Goal: Task Accomplishment & Management: Manage account settings

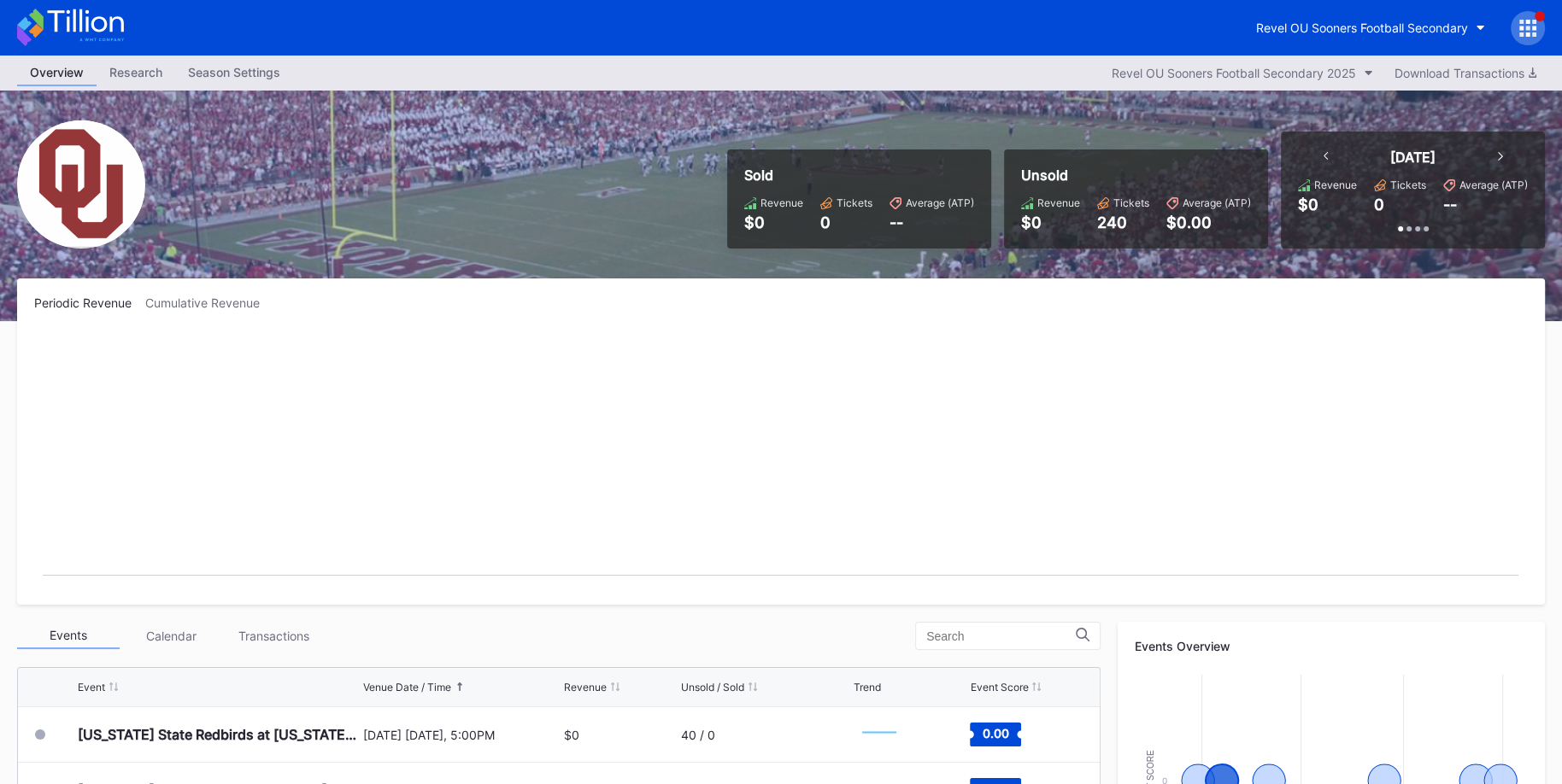
click at [1525, 32] on icon at bounding box center [1527, 28] width 17 height 17
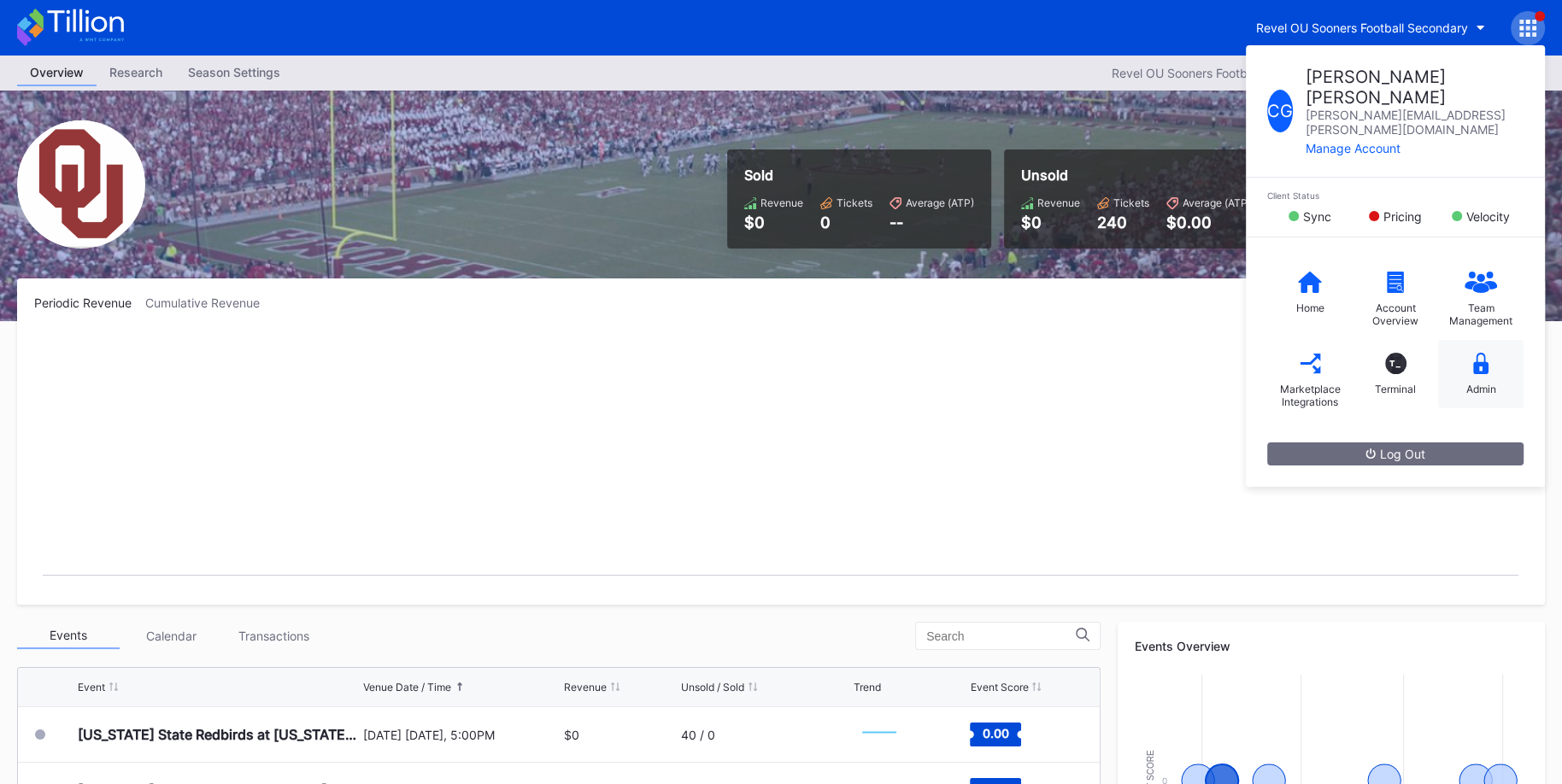
click at [1483, 383] on div "Admin" at bounding box center [1481, 389] width 30 height 13
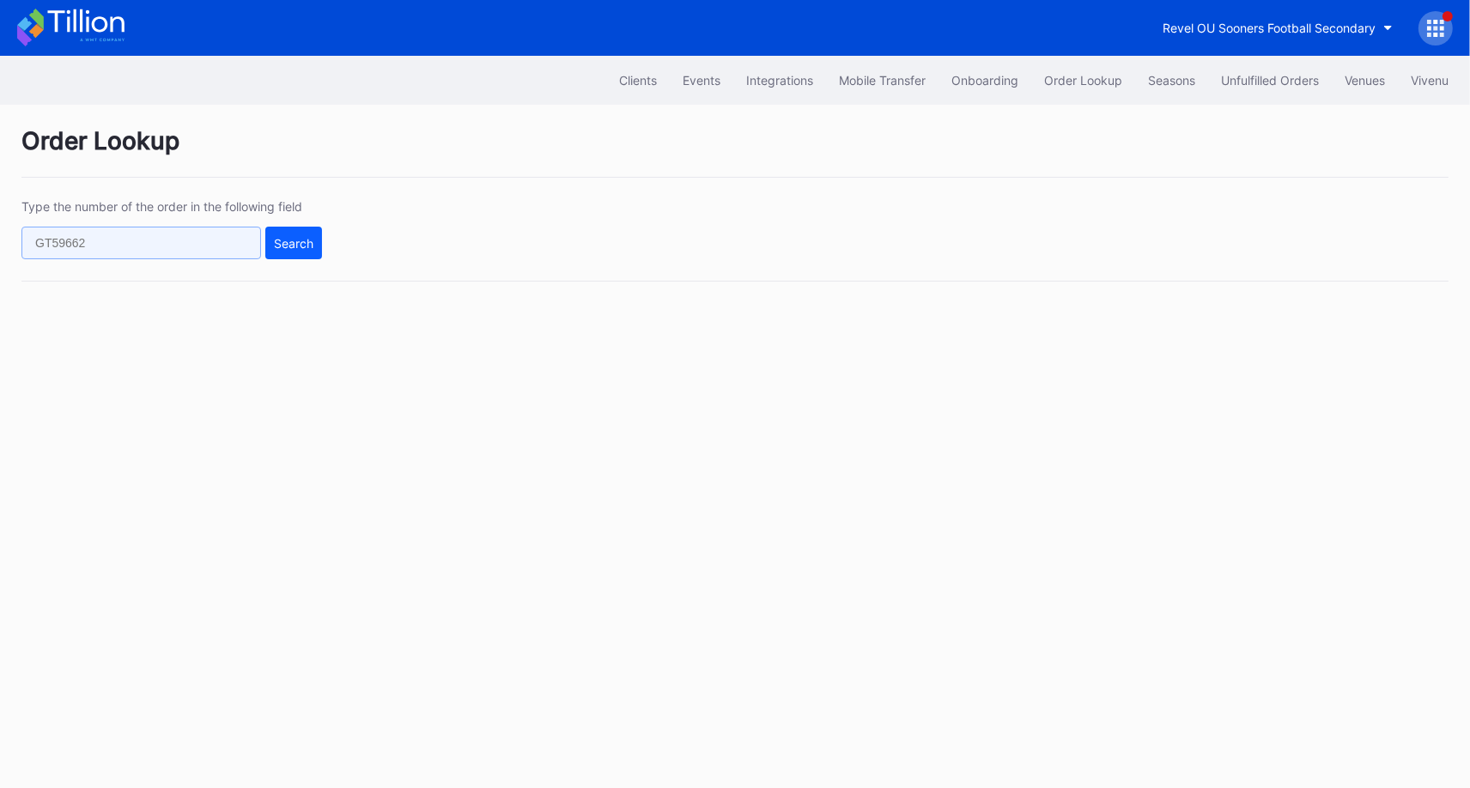
click at [229, 244] on input "text" at bounding box center [141, 243] width 240 height 33
paste input "271321475"
type input "271321475"
click at [293, 246] on div "Search" at bounding box center [293, 243] width 39 height 15
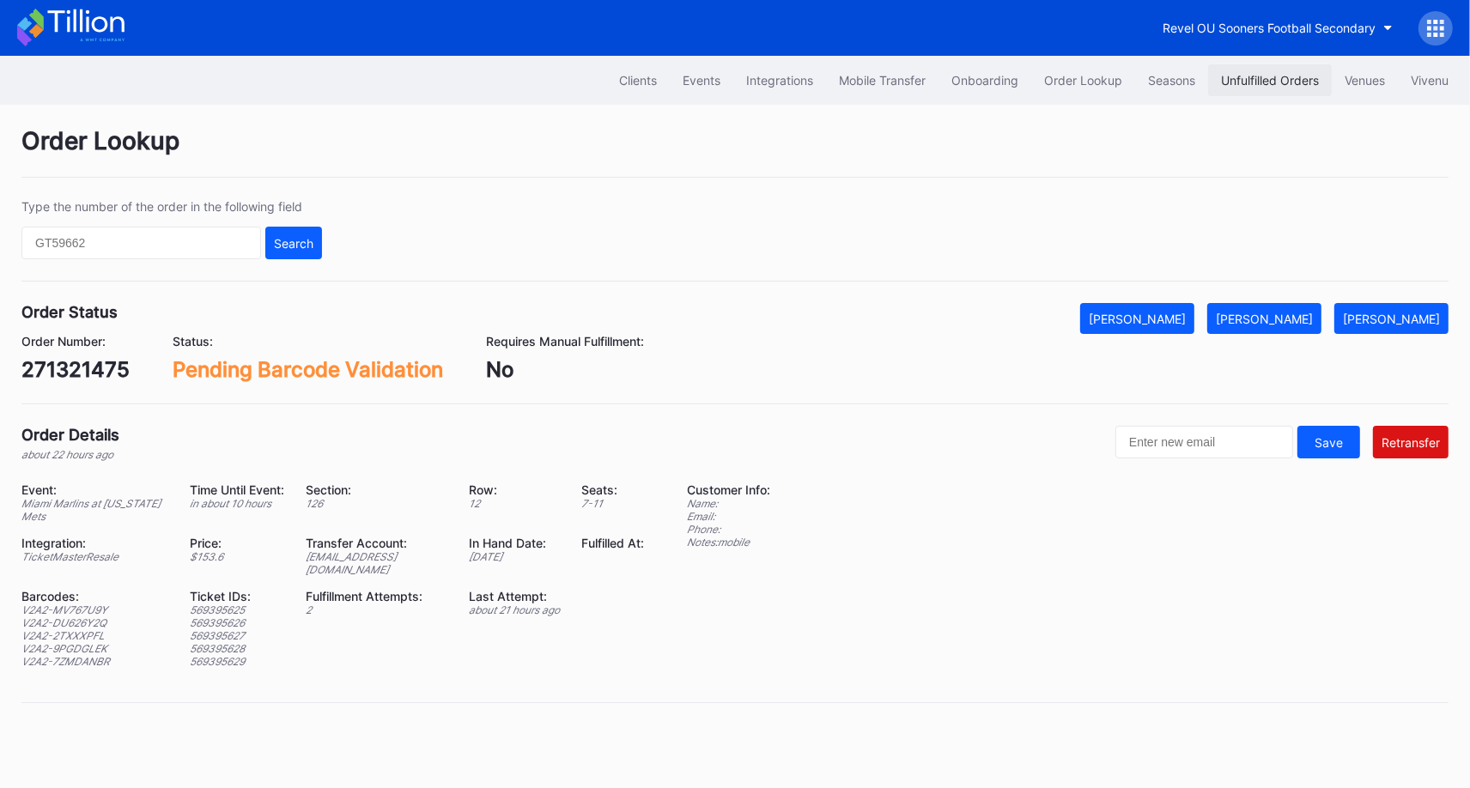
click at [1245, 88] on button "Unfulfilled Orders" at bounding box center [1270, 80] width 124 height 32
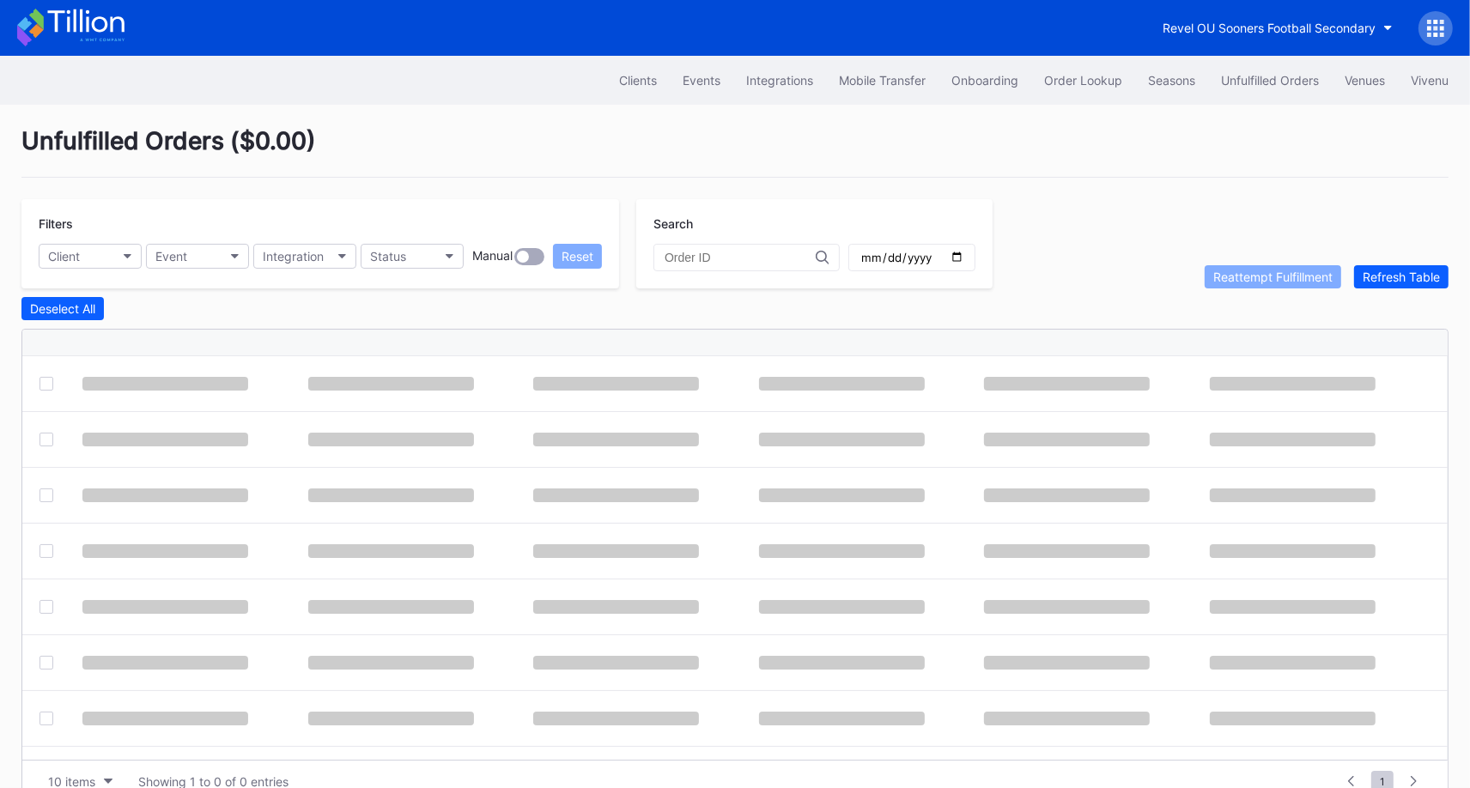
click at [721, 253] on input "text" at bounding box center [740, 258] width 151 height 14
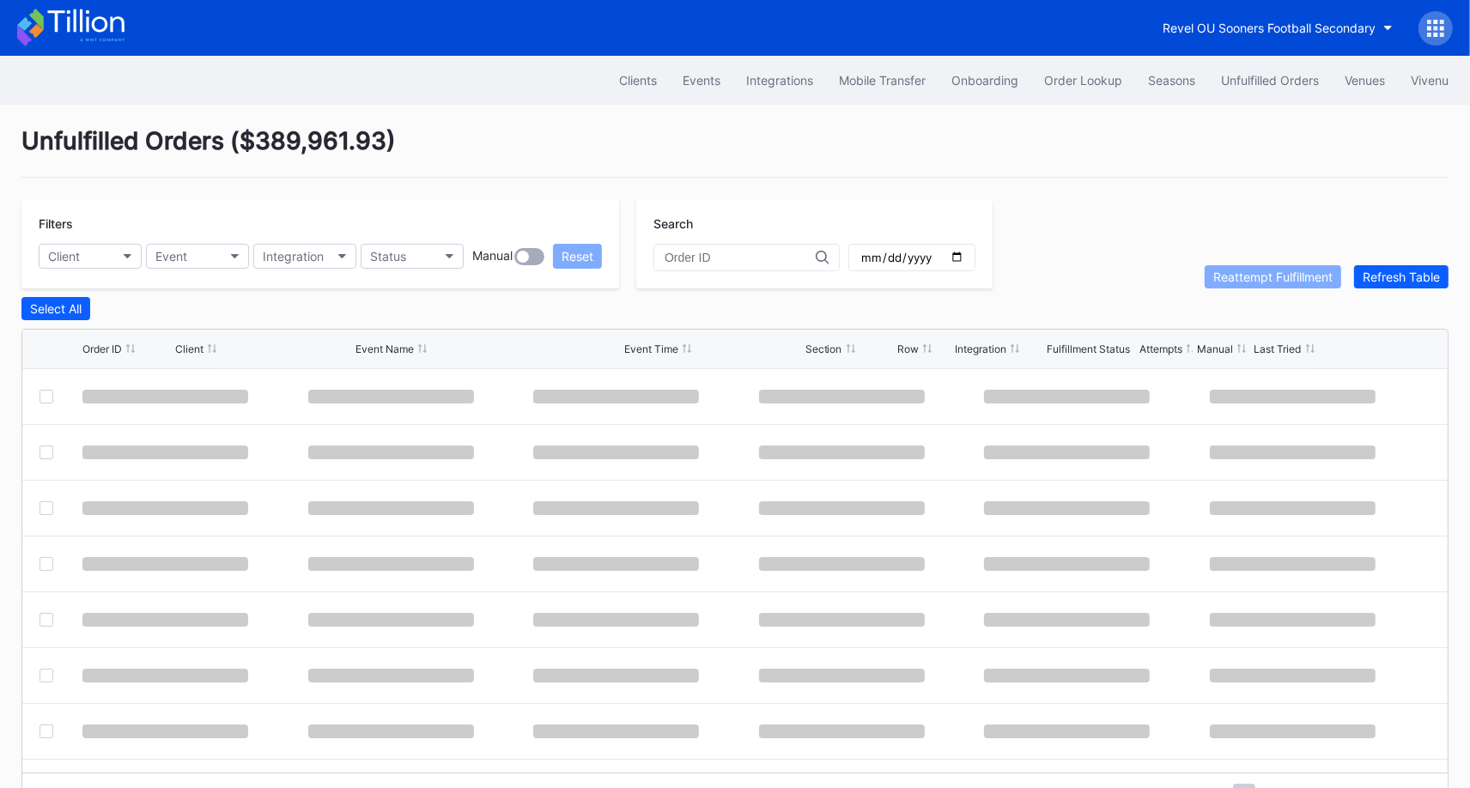
paste input "271321475"
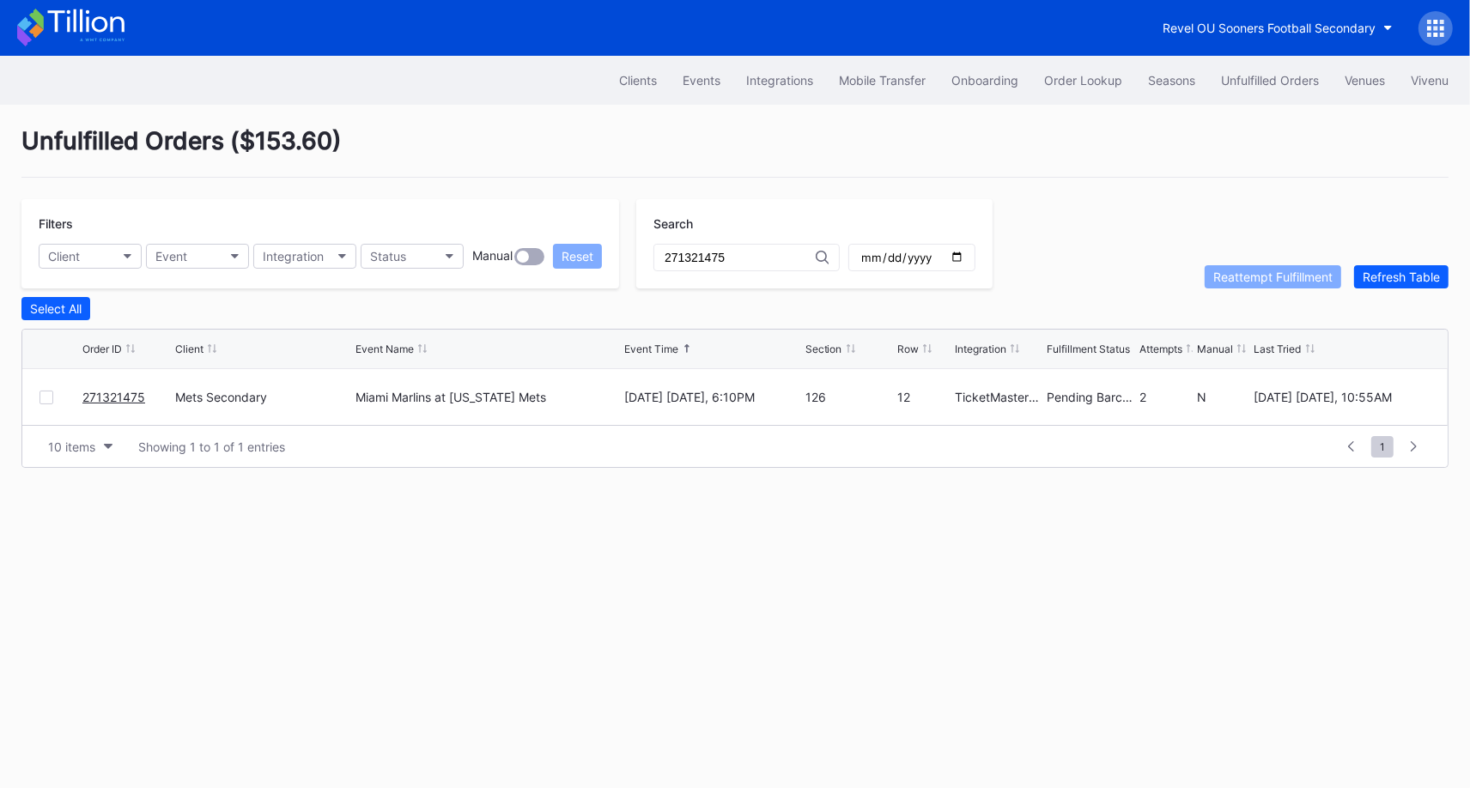
click at [46, 391] on div at bounding box center [46, 398] width 14 height 14
click at [1292, 270] on div "Reattempt Fulfillment" at bounding box center [1272, 277] width 119 height 15
click at [740, 266] on div "271321475" at bounding box center [746, 257] width 186 height 27
click at [738, 258] on input "271321475" at bounding box center [740, 258] width 151 height 14
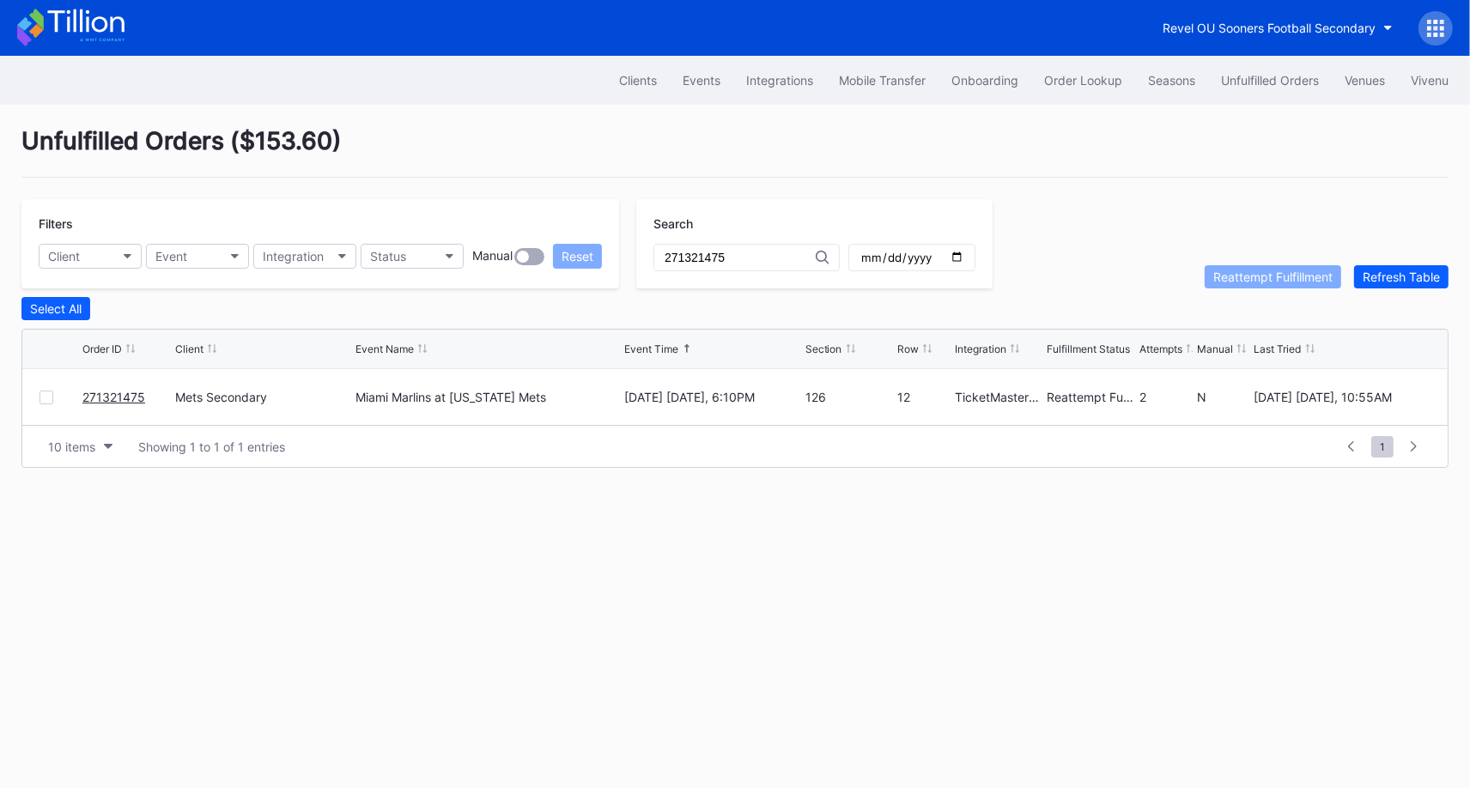
paste input "622012866"
type input "622012866"
click at [125, 394] on link "622012866" at bounding box center [114, 397] width 65 height 15
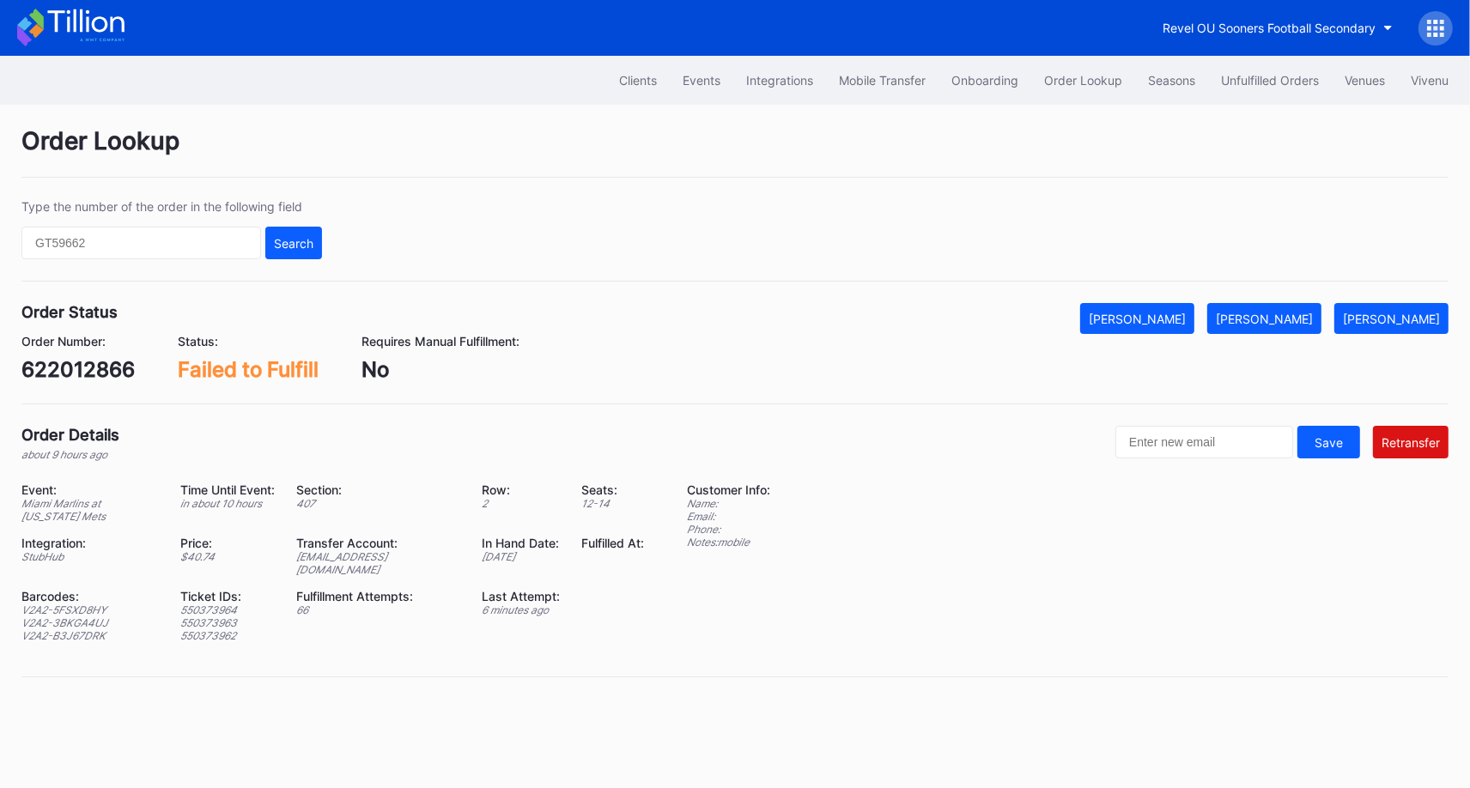
click at [94, 368] on div "622012866" at bounding box center [77, 369] width 113 height 25
copy div "622012866"
click at [390, 552] on div "ed-8178875@eventdynamic.com" at bounding box center [378, 563] width 164 height 26
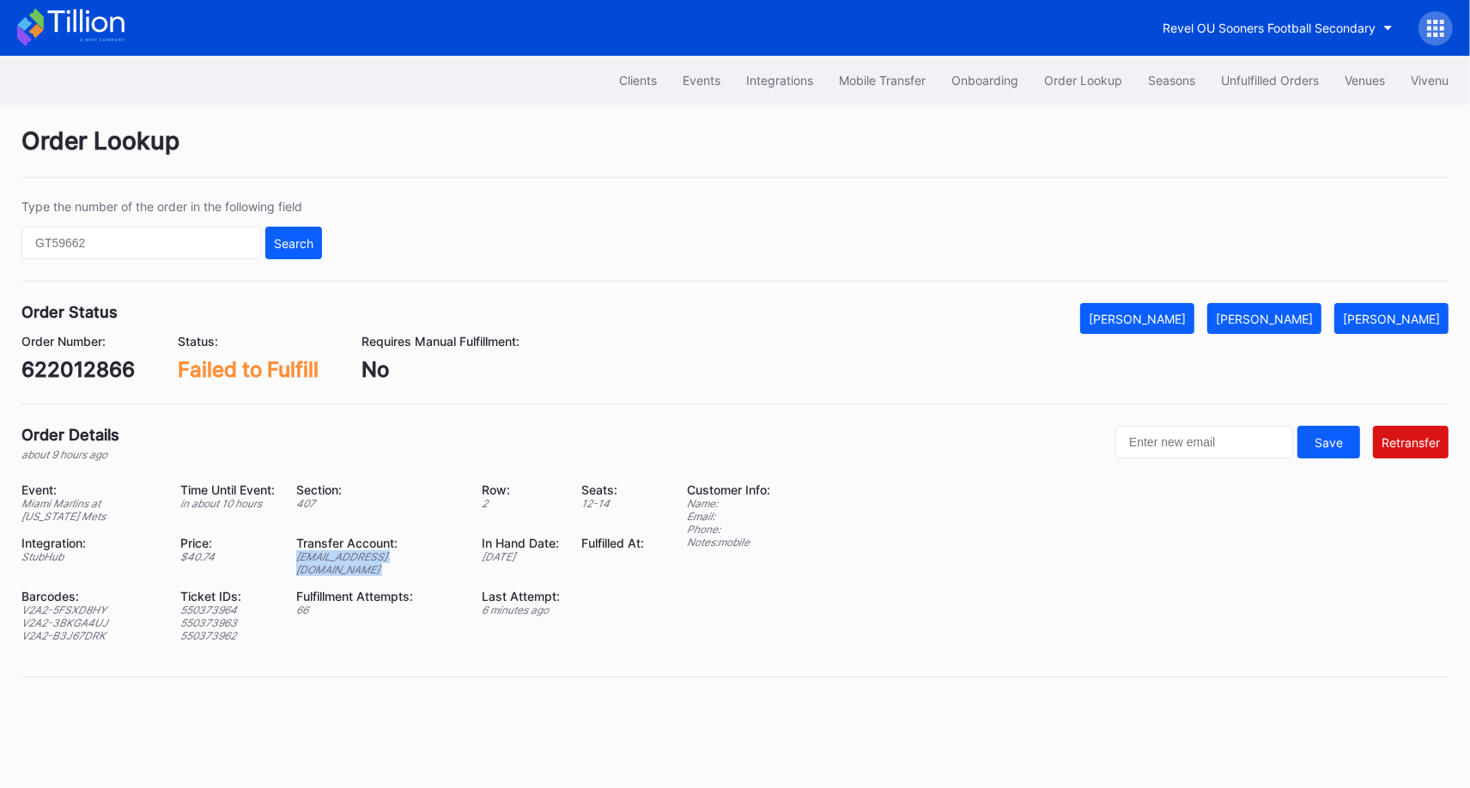
click at [390, 552] on div "ed-8178875@eventdynamic.com" at bounding box center [378, 563] width 164 height 26
copy div "ed-8178875@eventdynamic.com"
click at [82, 367] on div "622012866" at bounding box center [77, 369] width 113 height 25
copy div "622012866"
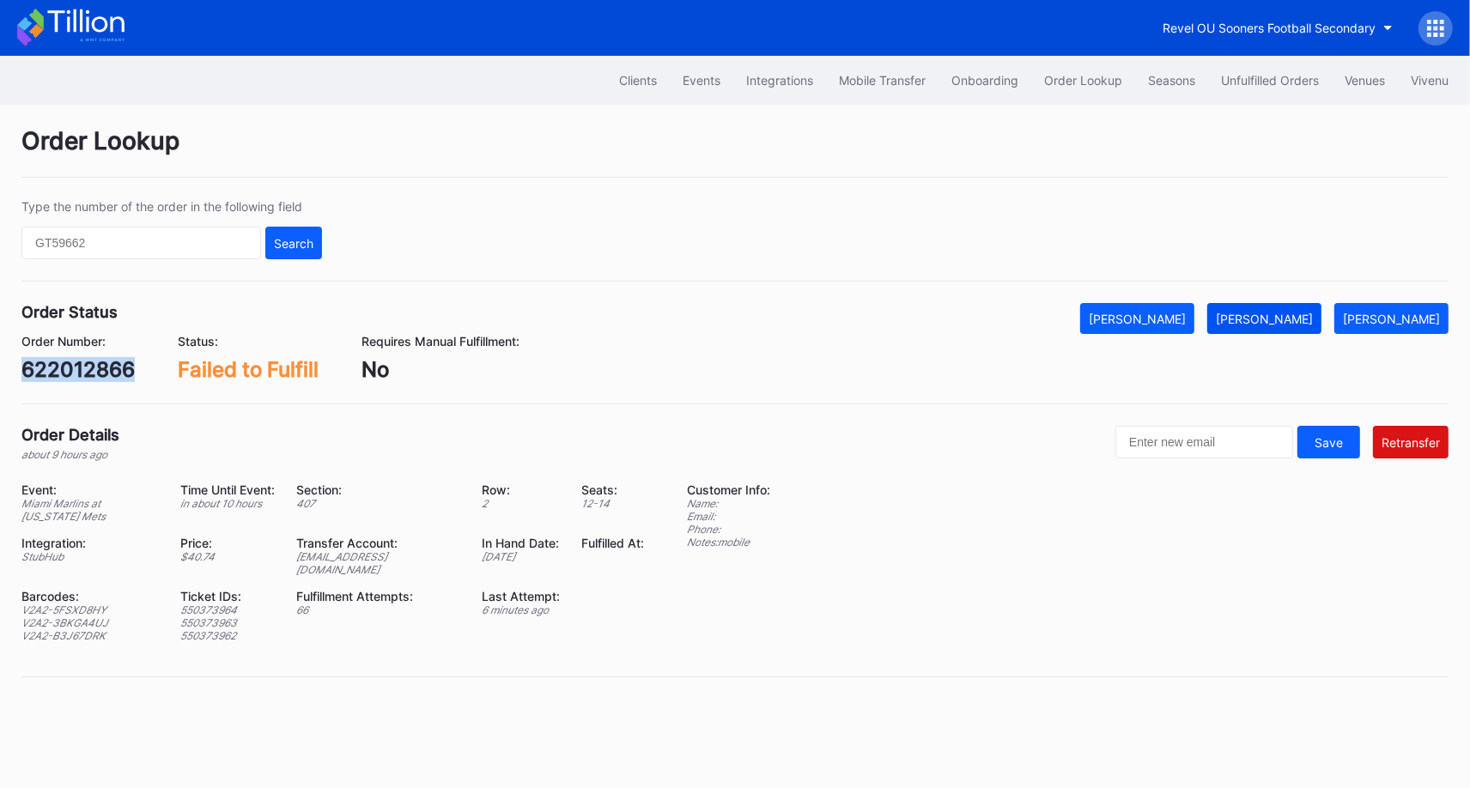
click at [1308, 325] on button "[PERSON_NAME]" at bounding box center [1264, 318] width 114 height 31
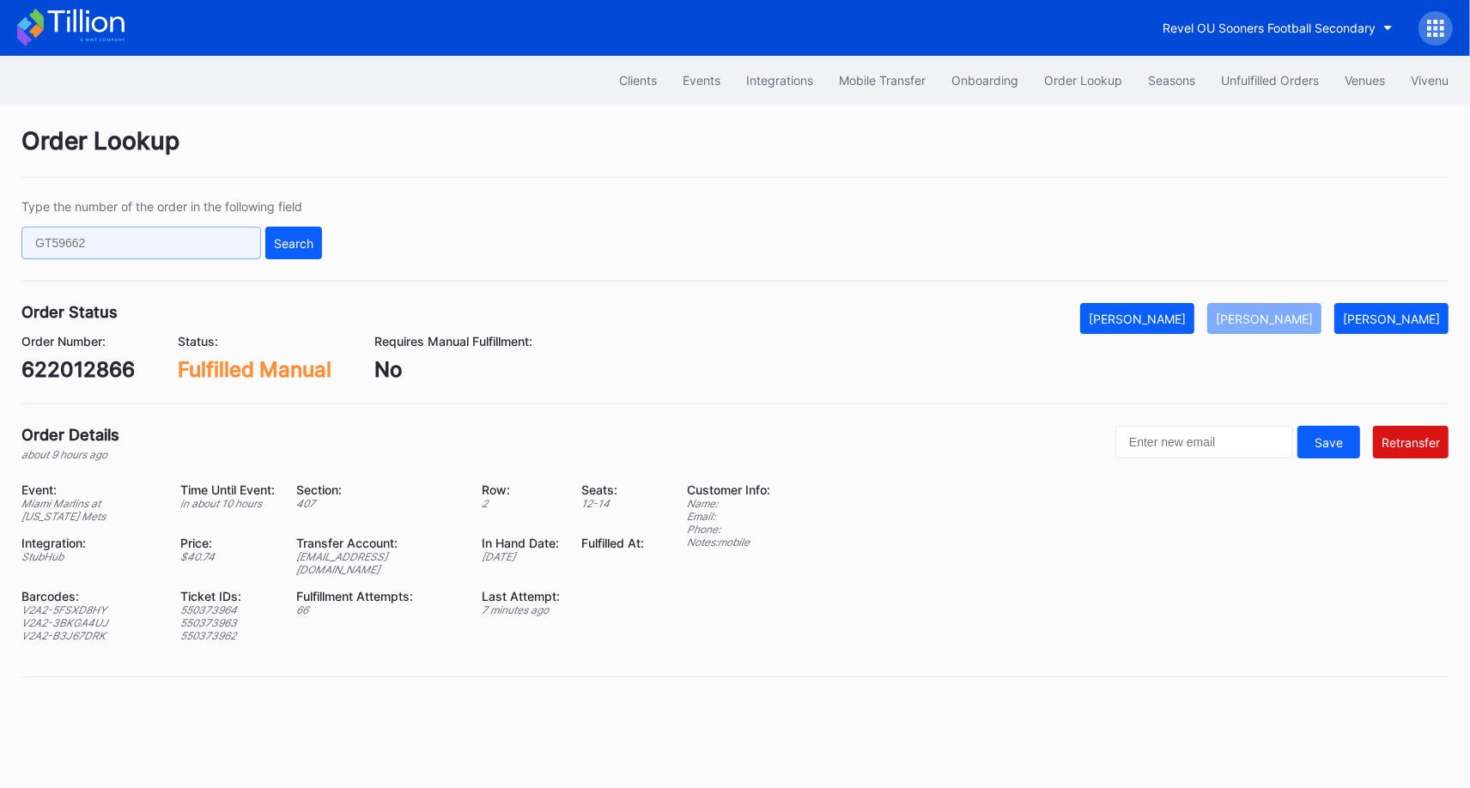
click at [185, 234] on input "text" at bounding box center [141, 243] width 240 height 33
paste input "620949237"
click at [295, 240] on div "Search" at bounding box center [293, 243] width 39 height 15
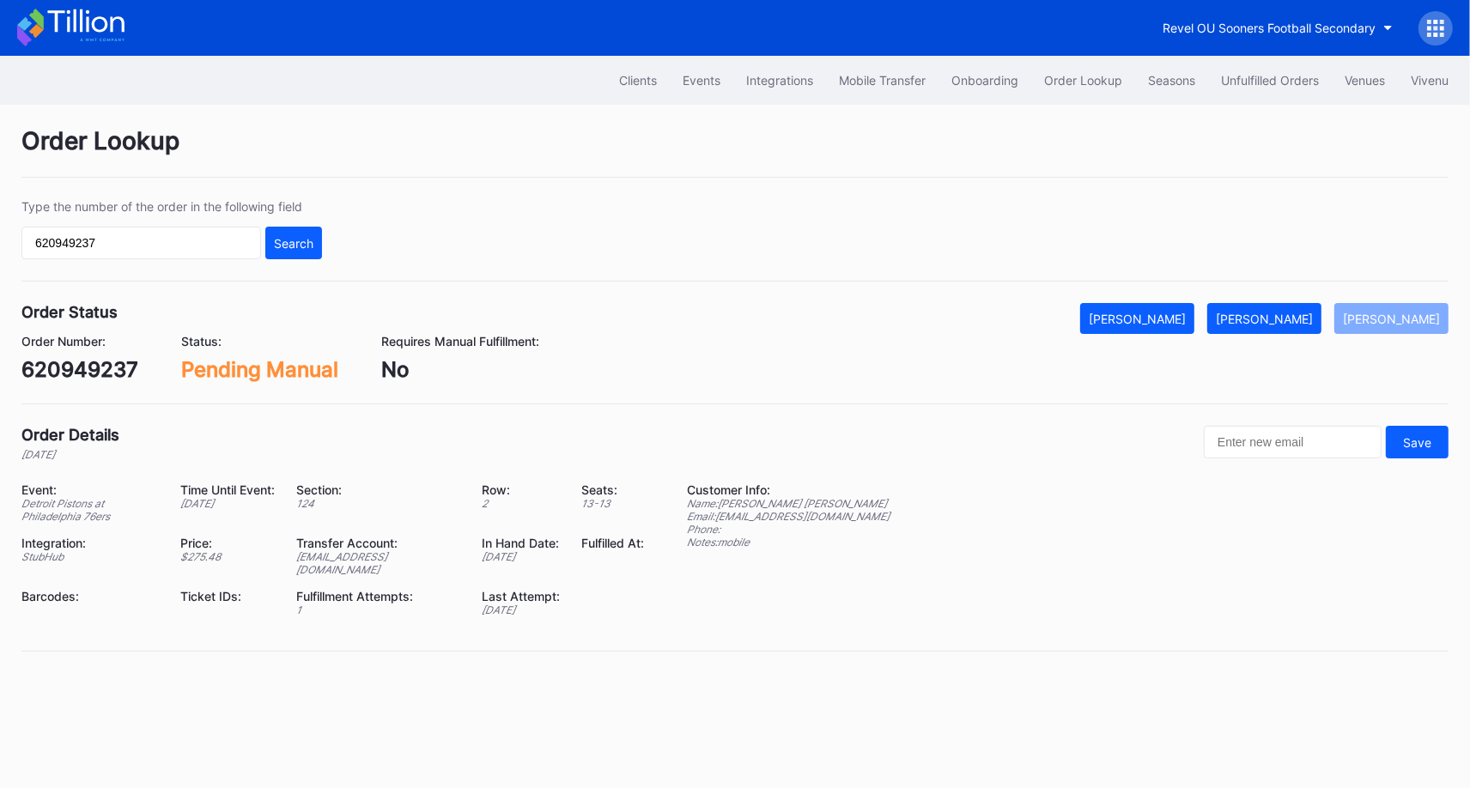
click at [98, 368] on div "620949237" at bounding box center [79, 369] width 117 height 25
copy div "620949237"
click at [1290, 316] on div "[PERSON_NAME]" at bounding box center [1264, 319] width 97 height 15
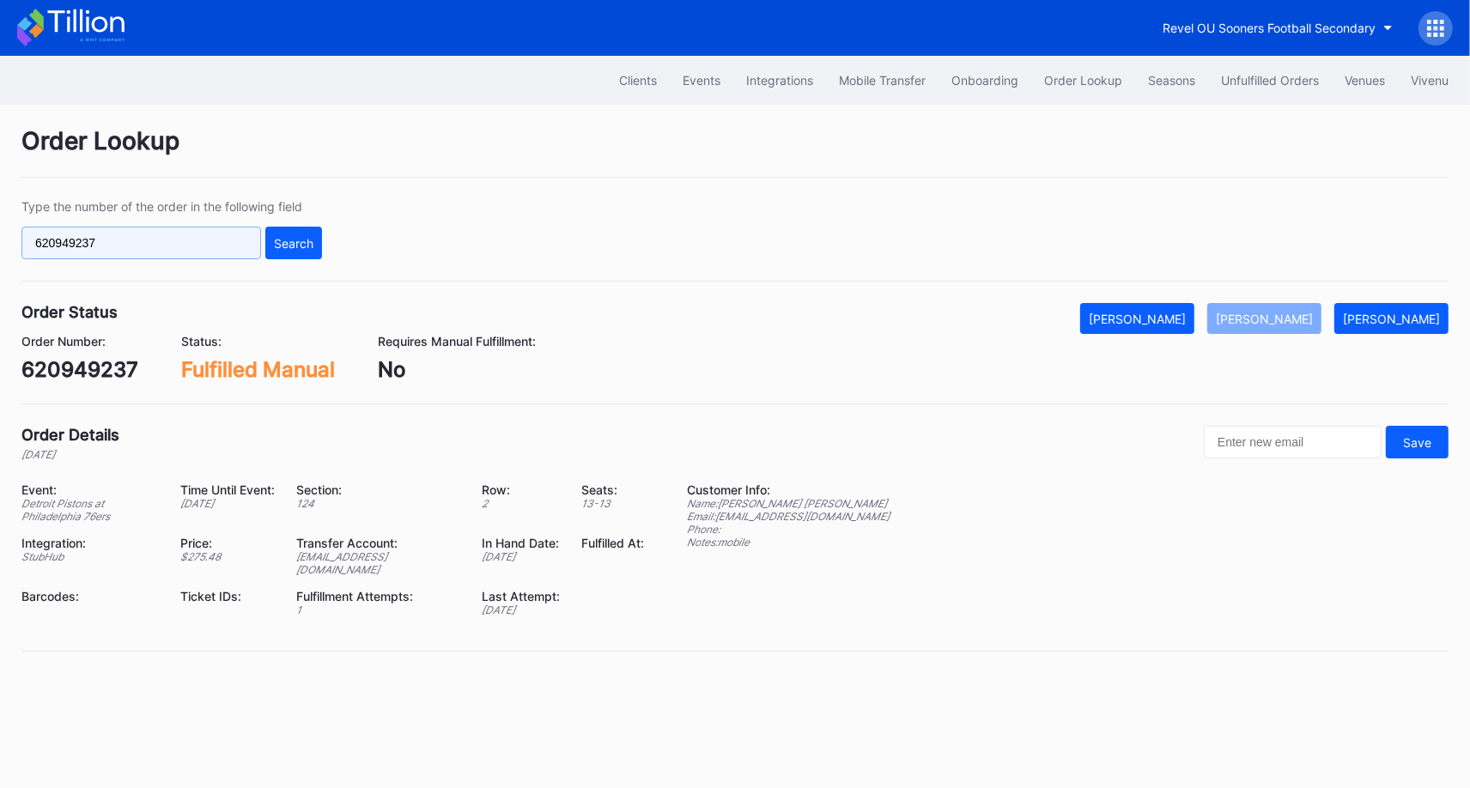
click at [209, 228] on input "620949237" at bounding box center [141, 243] width 240 height 33
paste input "2019276"
click at [290, 249] on button "Search" at bounding box center [293, 243] width 57 height 33
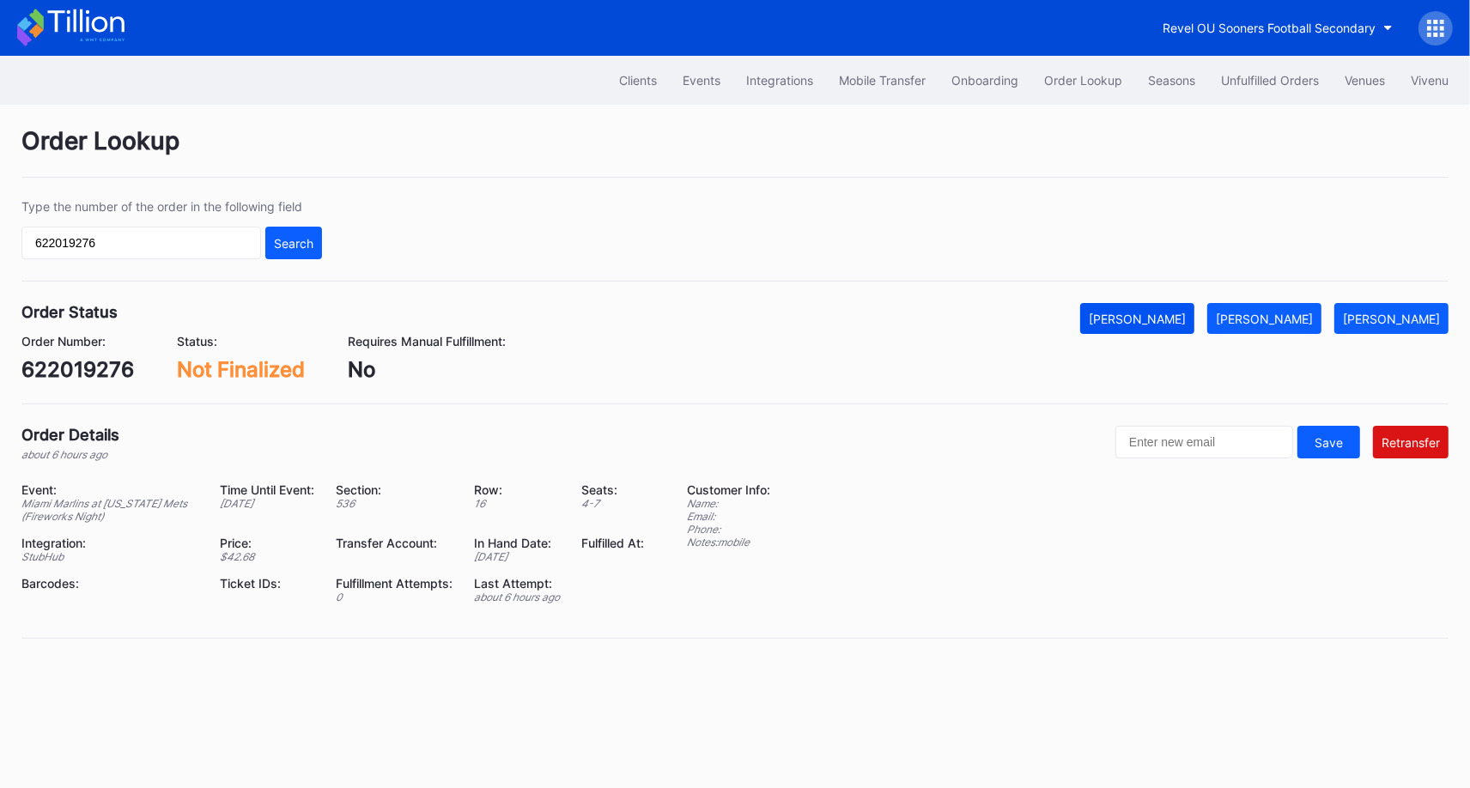
click at [1186, 313] on div "[PERSON_NAME]" at bounding box center [1137, 319] width 97 height 15
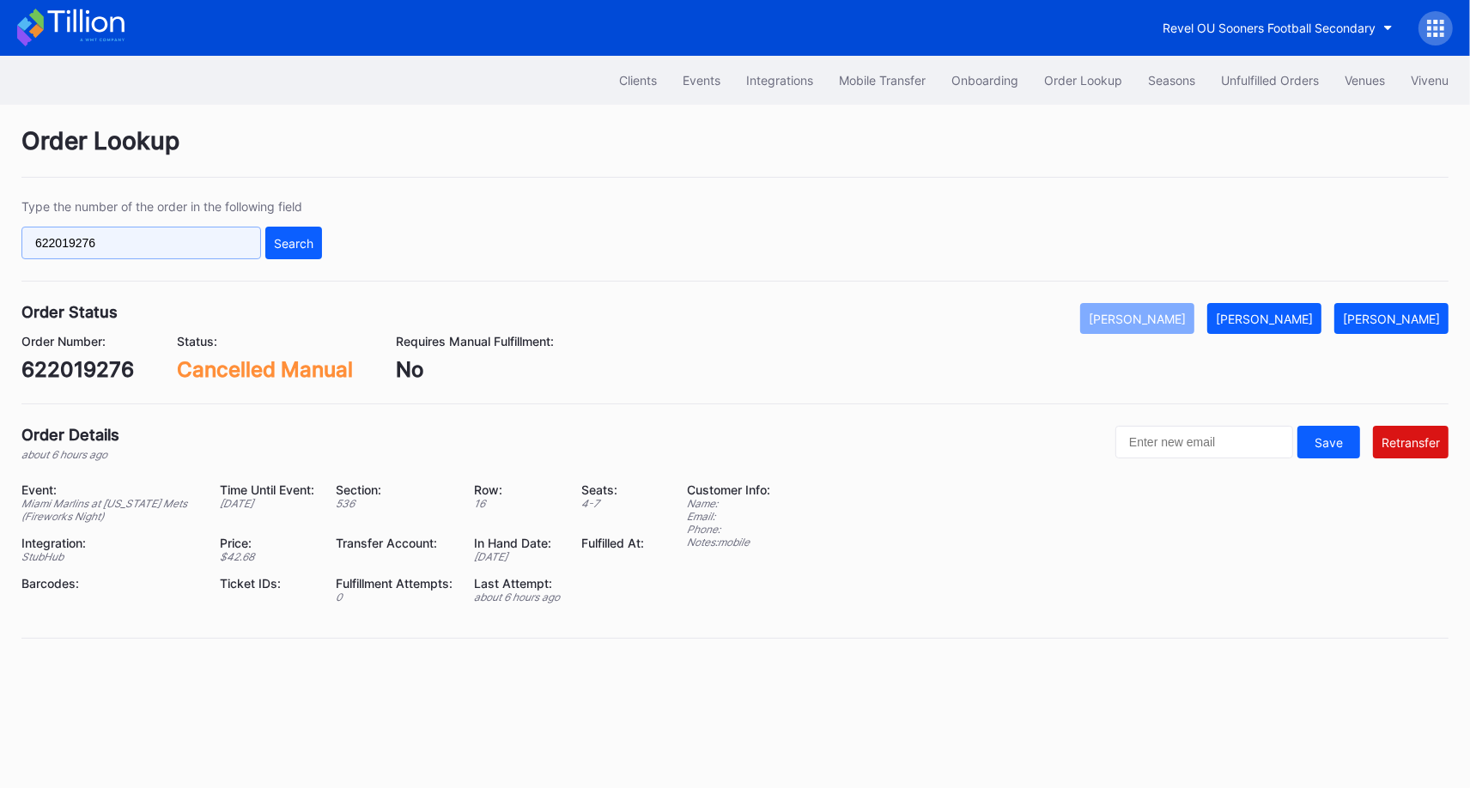
click at [195, 232] on input "622019276" at bounding box center [141, 243] width 240 height 33
paste input "1921142"
type input "621921142"
click at [296, 238] on div "Search" at bounding box center [293, 243] width 39 height 15
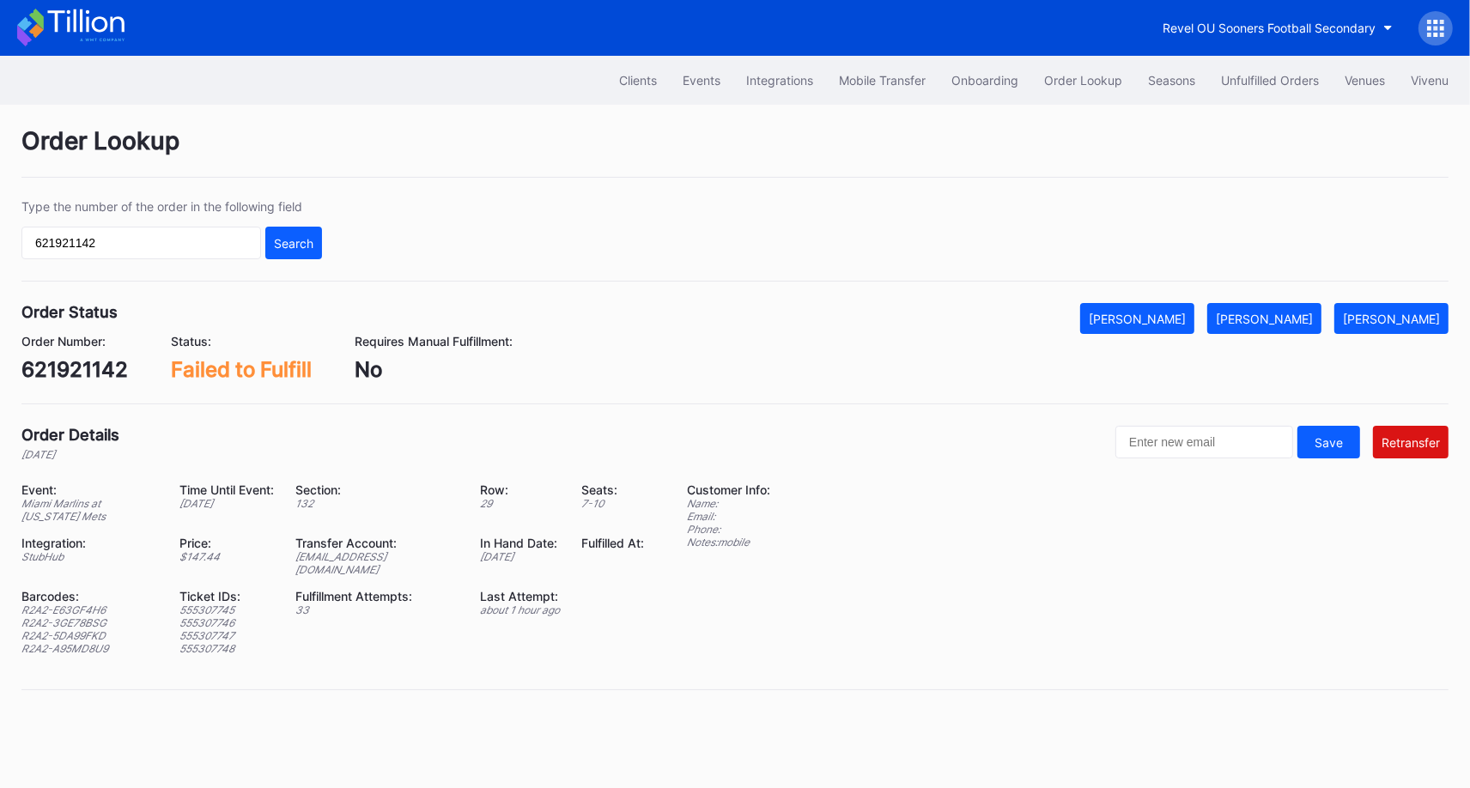
click at [402, 555] on div "ed-8241300@eventdynamic.com" at bounding box center [376, 563] width 163 height 26
copy div "ed-8241300@eventdynamic.com"
click at [82, 373] on div "621921142" at bounding box center [74, 369] width 106 height 25
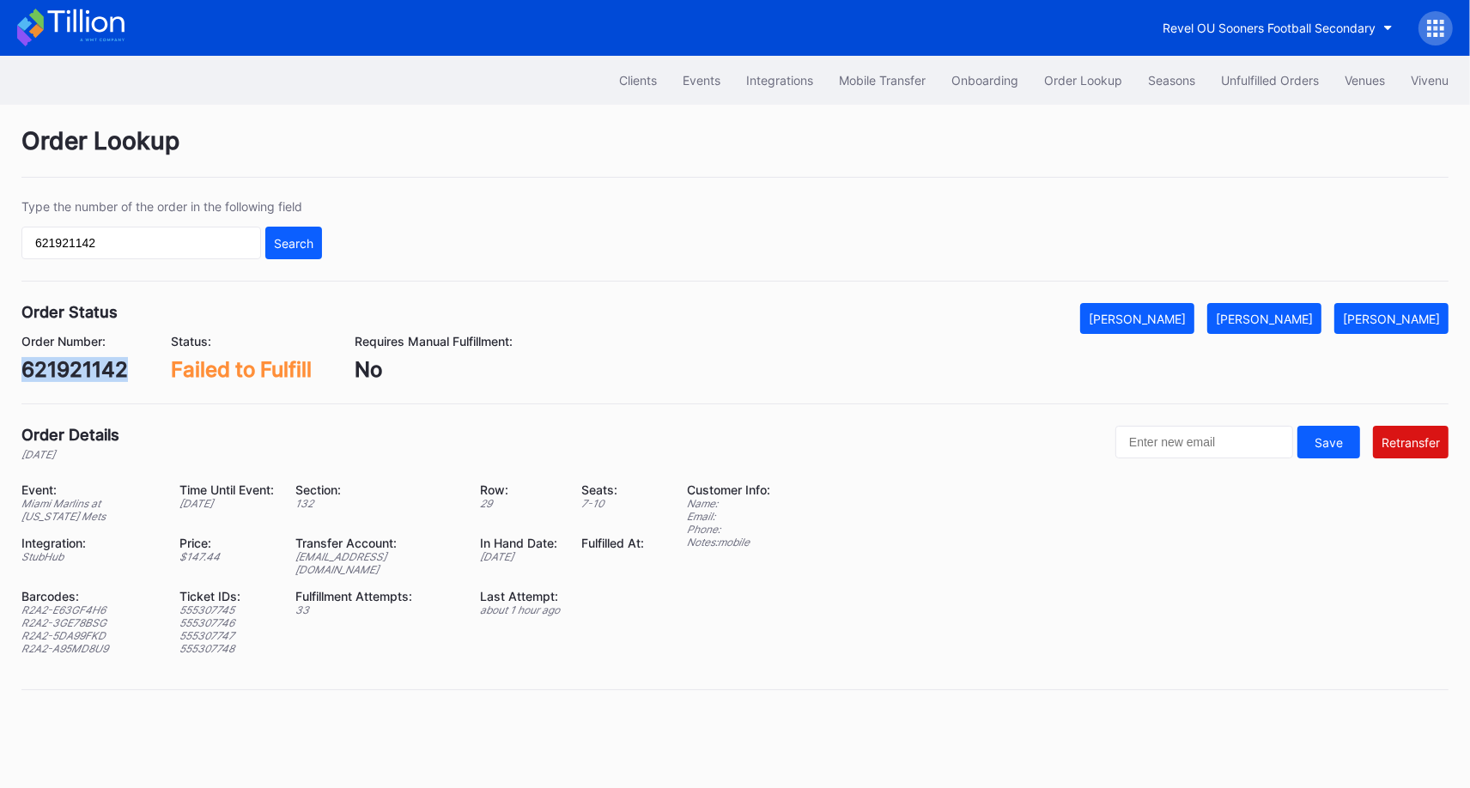
click at [82, 373] on div "621921142" at bounding box center [74, 369] width 106 height 25
copy div "621921142"
click at [76, 371] on div "621921142" at bounding box center [74, 369] width 106 height 25
copy div "621921142"
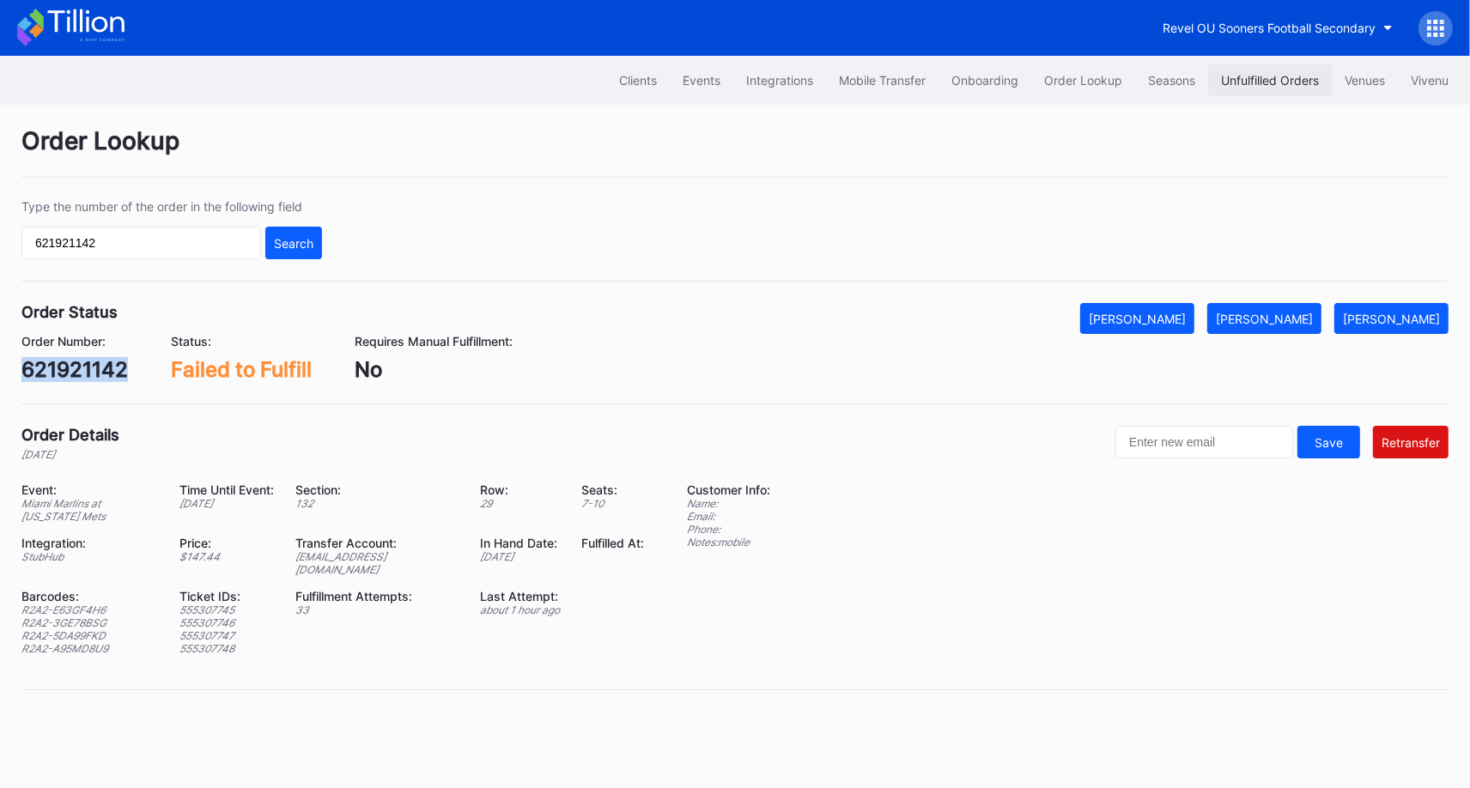
click at [1270, 81] on div "Unfulfilled Orders" at bounding box center [1270, 80] width 98 height 15
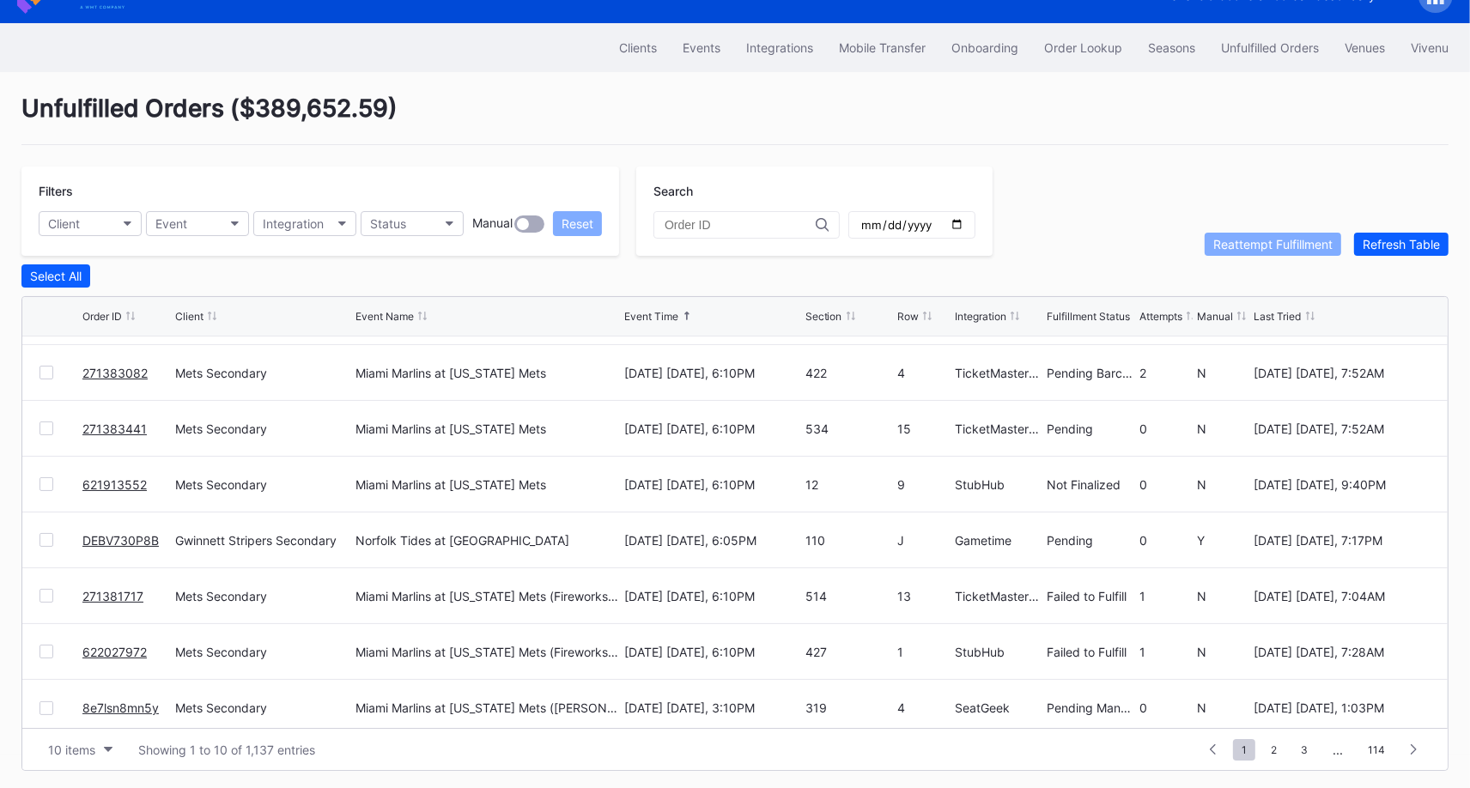
scroll to position [166, 0]
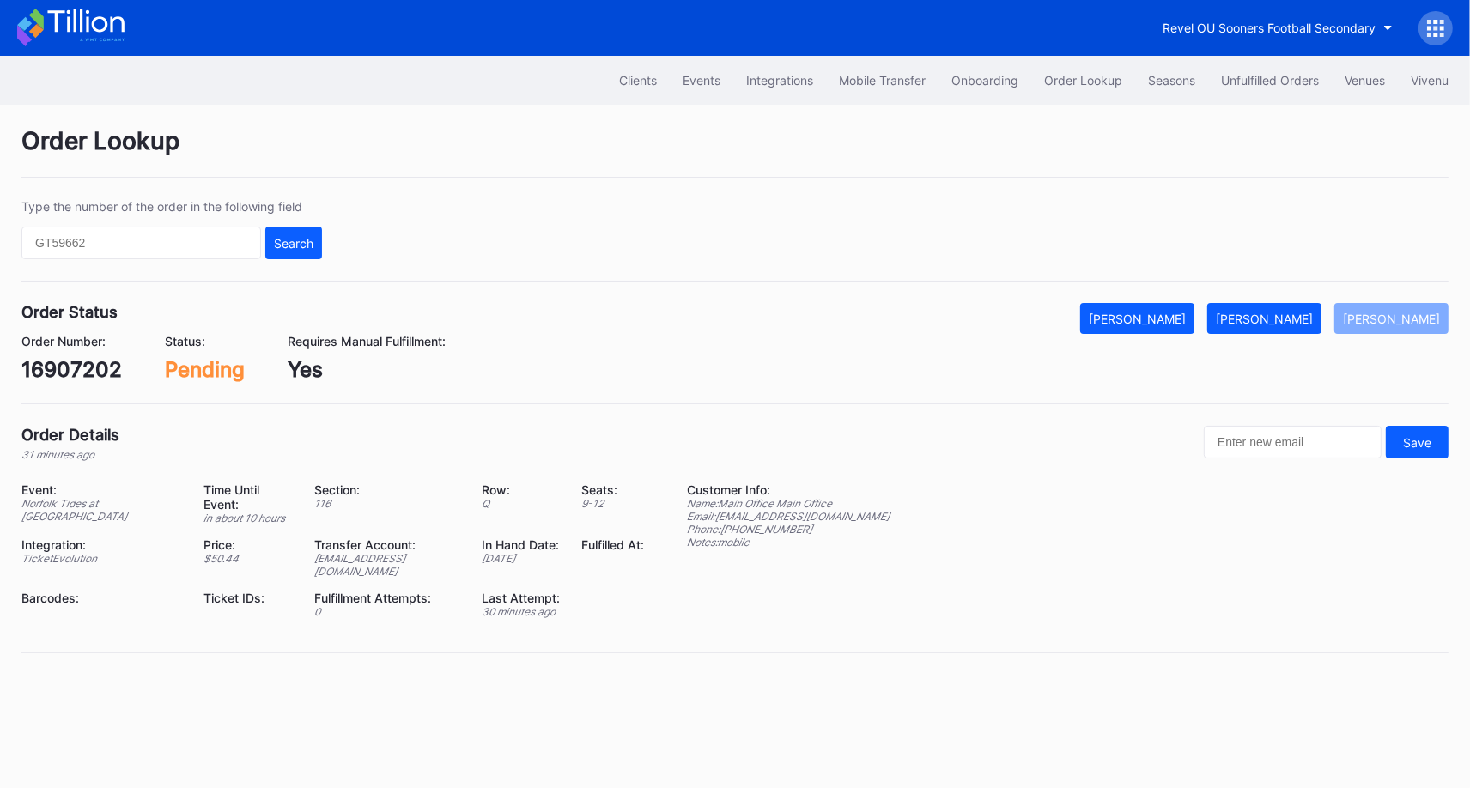
click at [74, 359] on div "16907202" at bounding box center [71, 369] width 100 height 25
copy div "16907202"
click at [1292, 313] on div "[PERSON_NAME]" at bounding box center [1264, 319] width 97 height 15
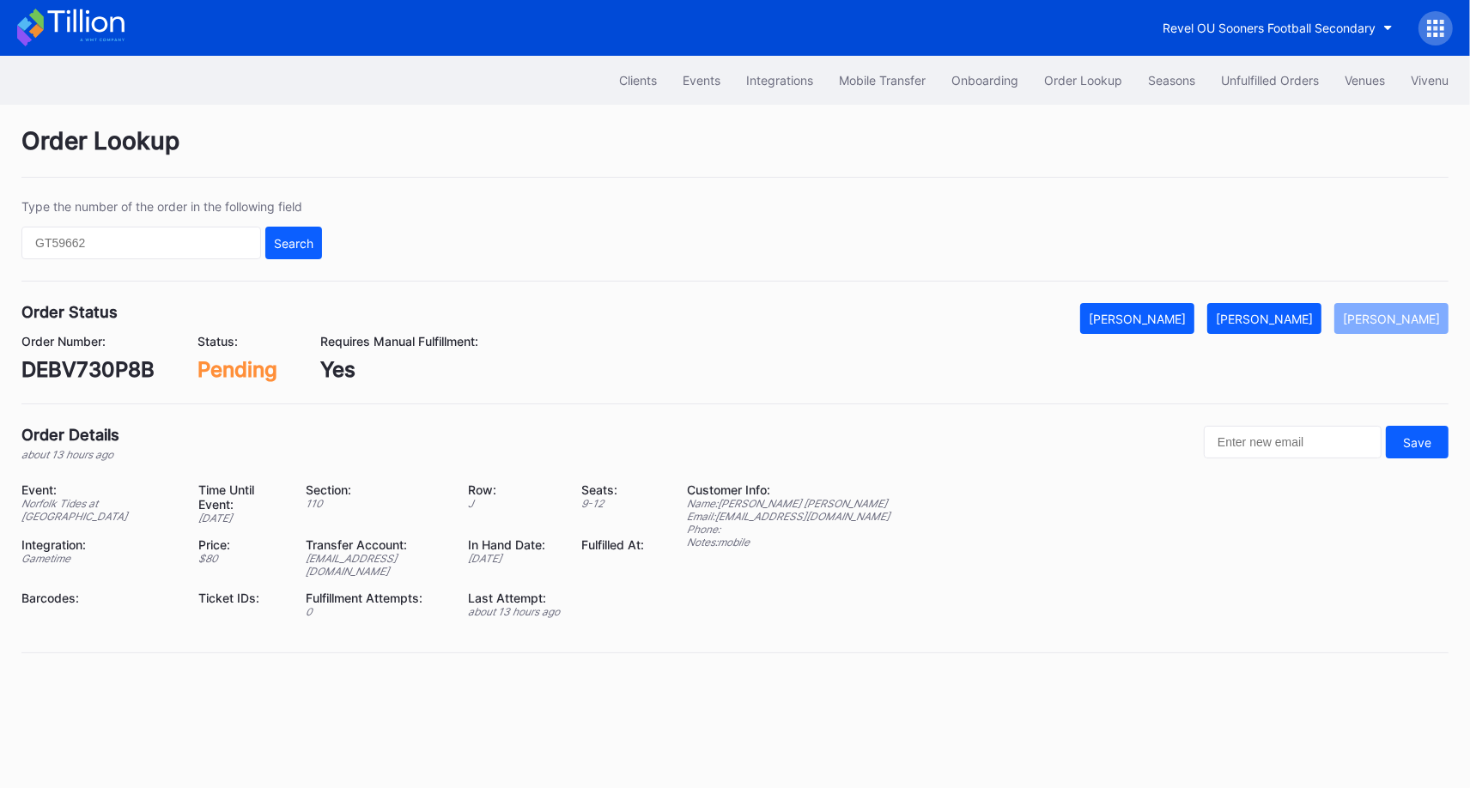
click at [88, 372] on div "DEBV730P8B" at bounding box center [87, 369] width 133 height 25
copy div "DEBV730P8B"
click at [1304, 317] on div "[PERSON_NAME]" at bounding box center [1264, 319] width 97 height 15
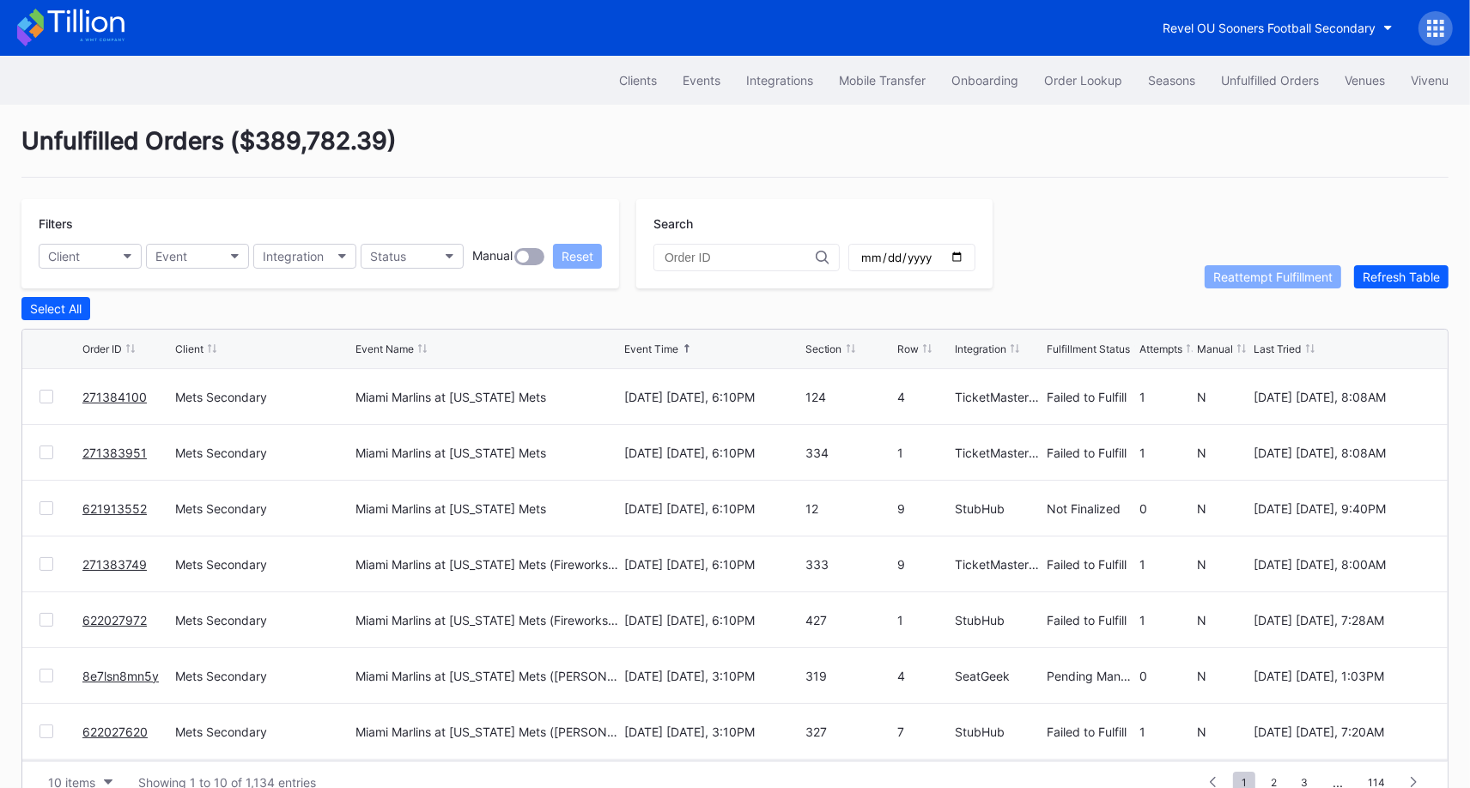
scroll to position [33, 0]
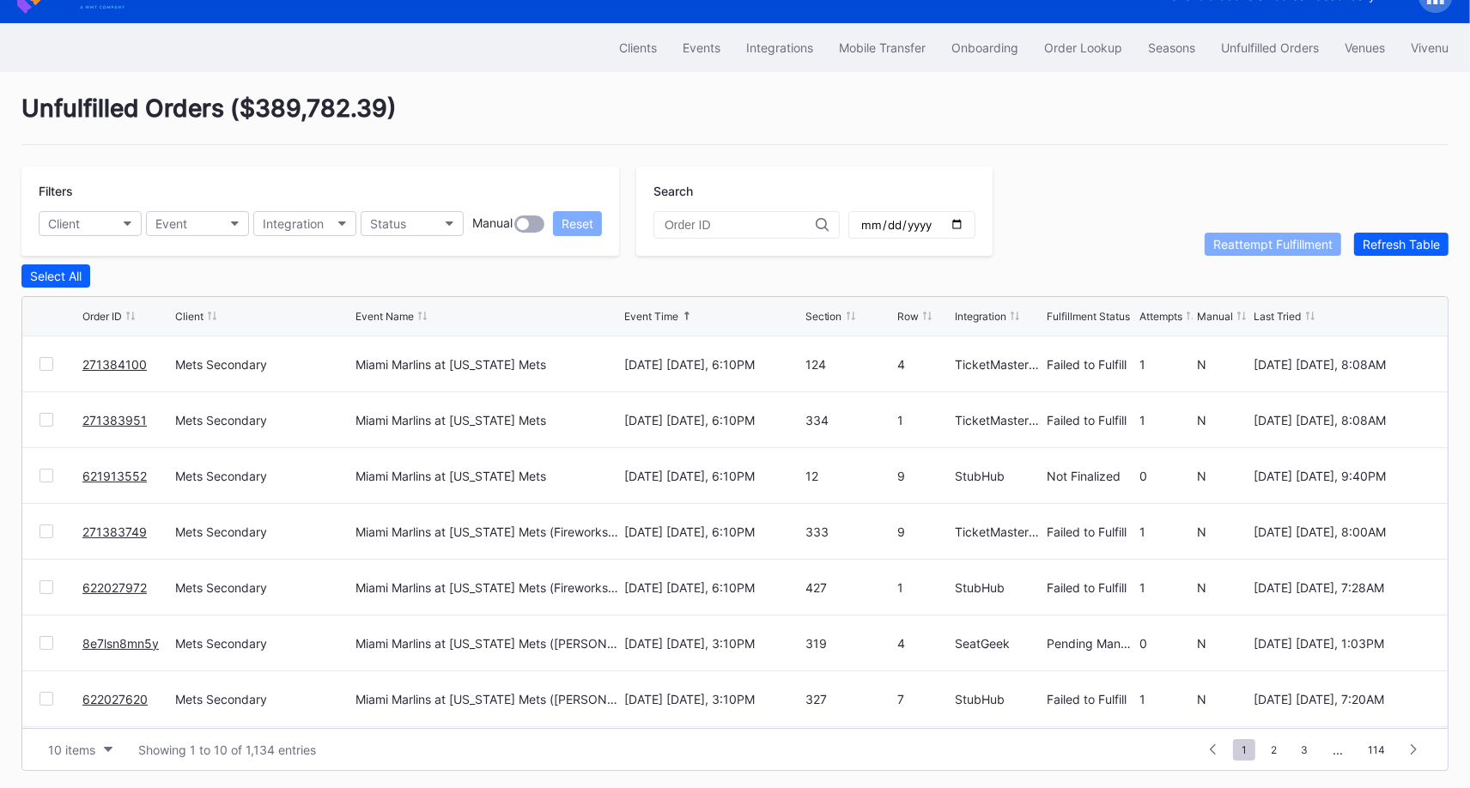
click at [112, 470] on link "621913552" at bounding box center [114, 476] width 64 height 15
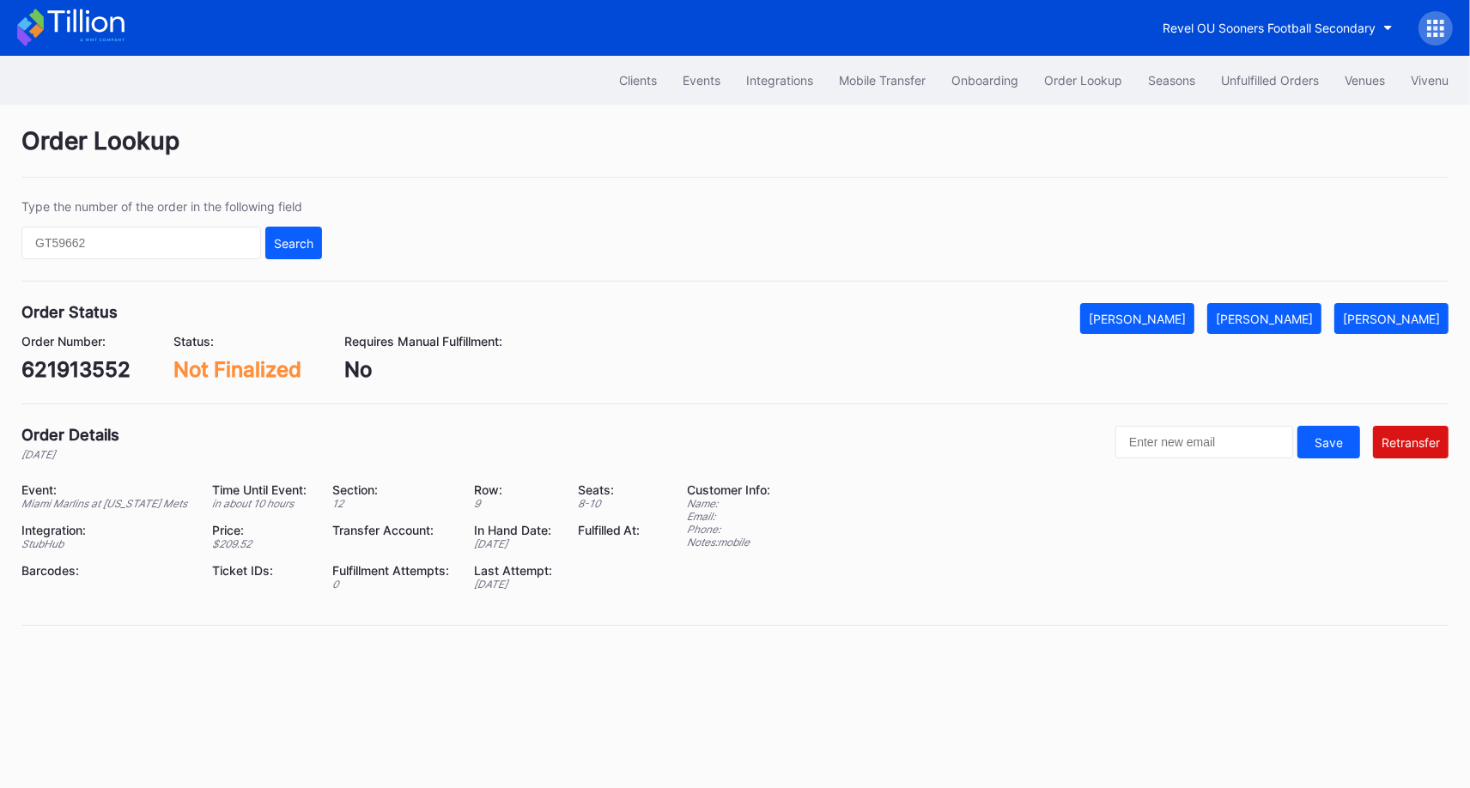
click at [94, 367] on div "621913552" at bounding box center [75, 369] width 109 height 25
copy div "621913552"
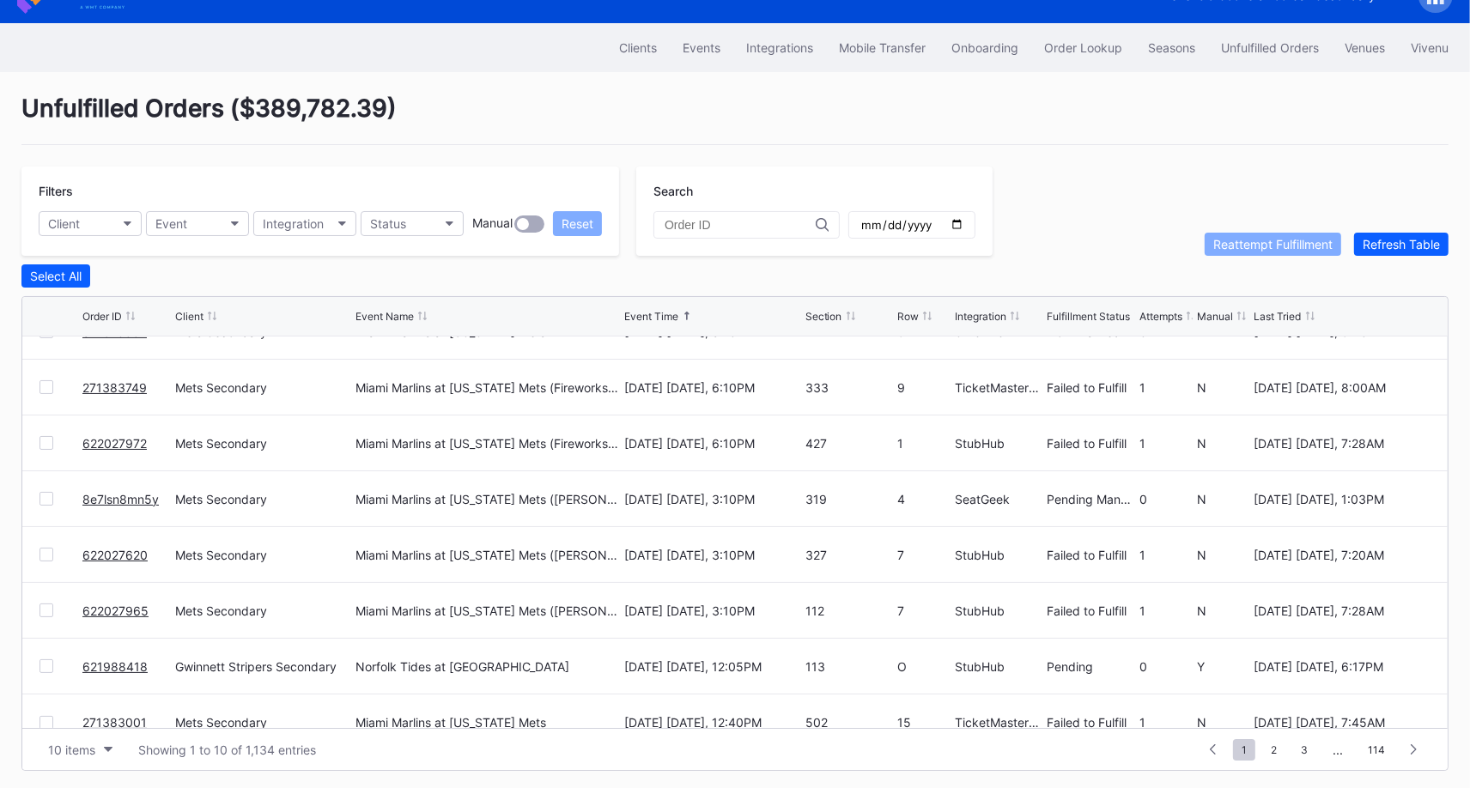
scroll to position [166, 0]
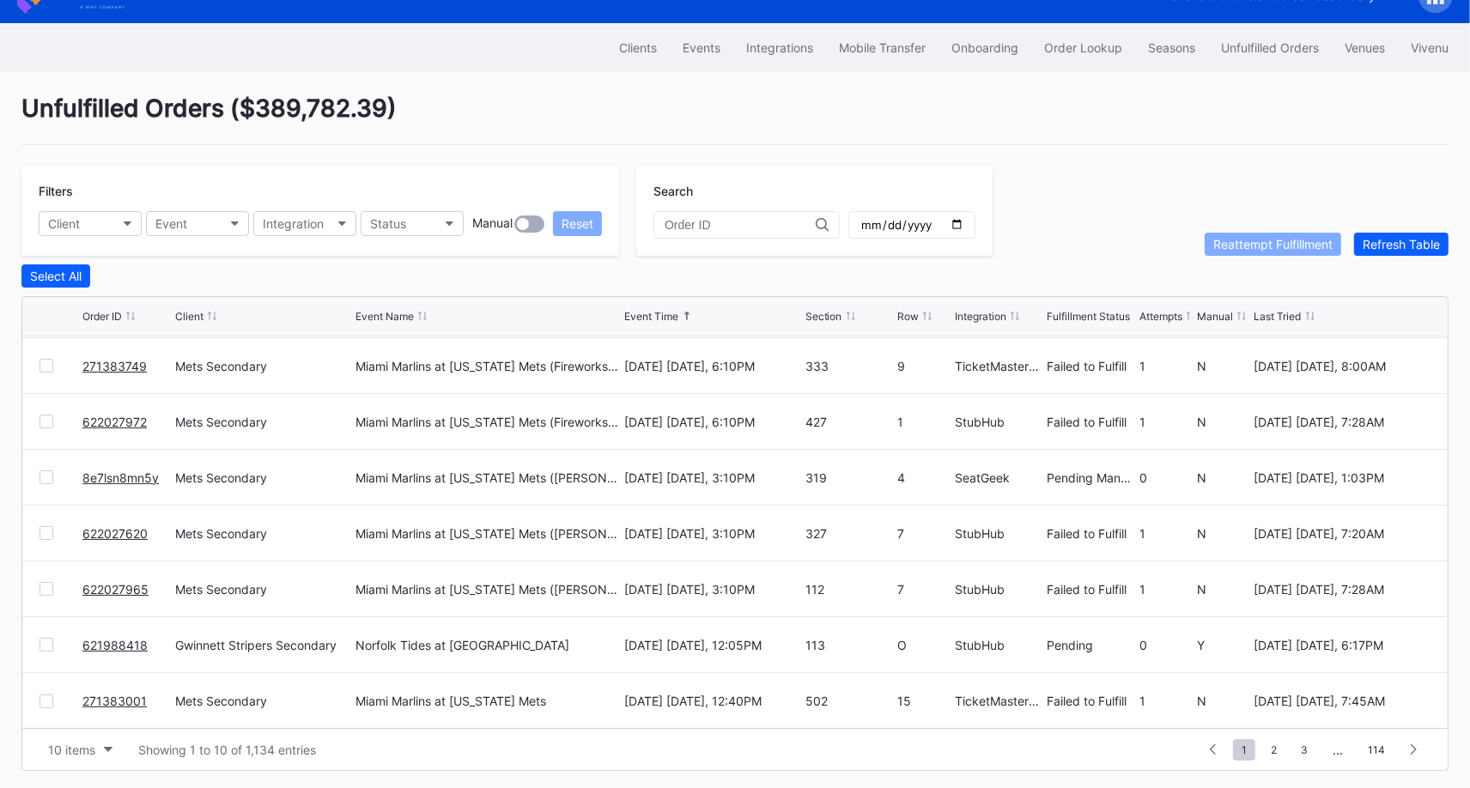
click at [103, 638] on link "621988418" at bounding box center [114, 645] width 65 height 15
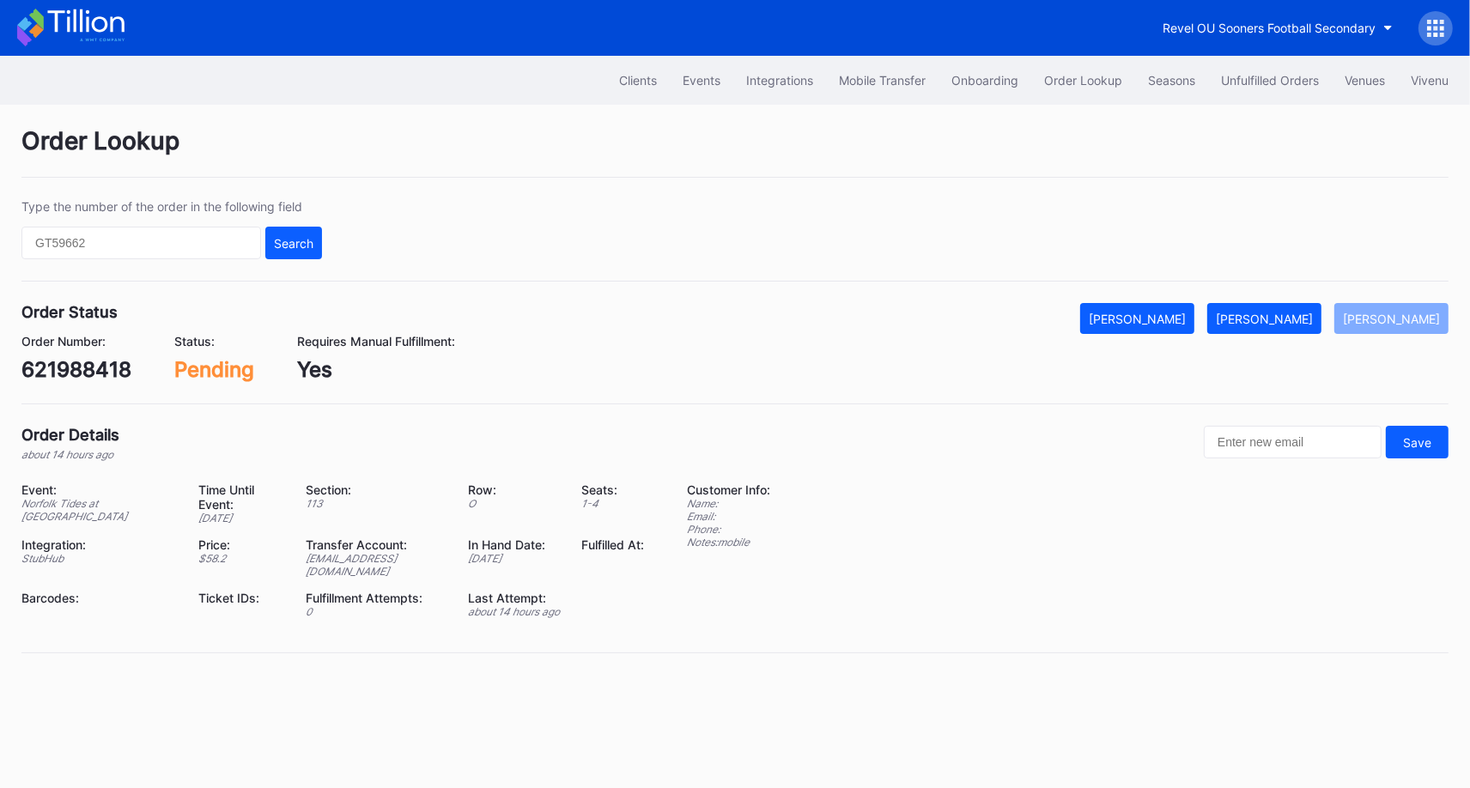
click at [99, 373] on div "621988418" at bounding box center [76, 369] width 110 height 25
copy div "621988418"
click at [1310, 315] on div "[PERSON_NAME]" at bounding box center [1264, 319] width 97 height 15
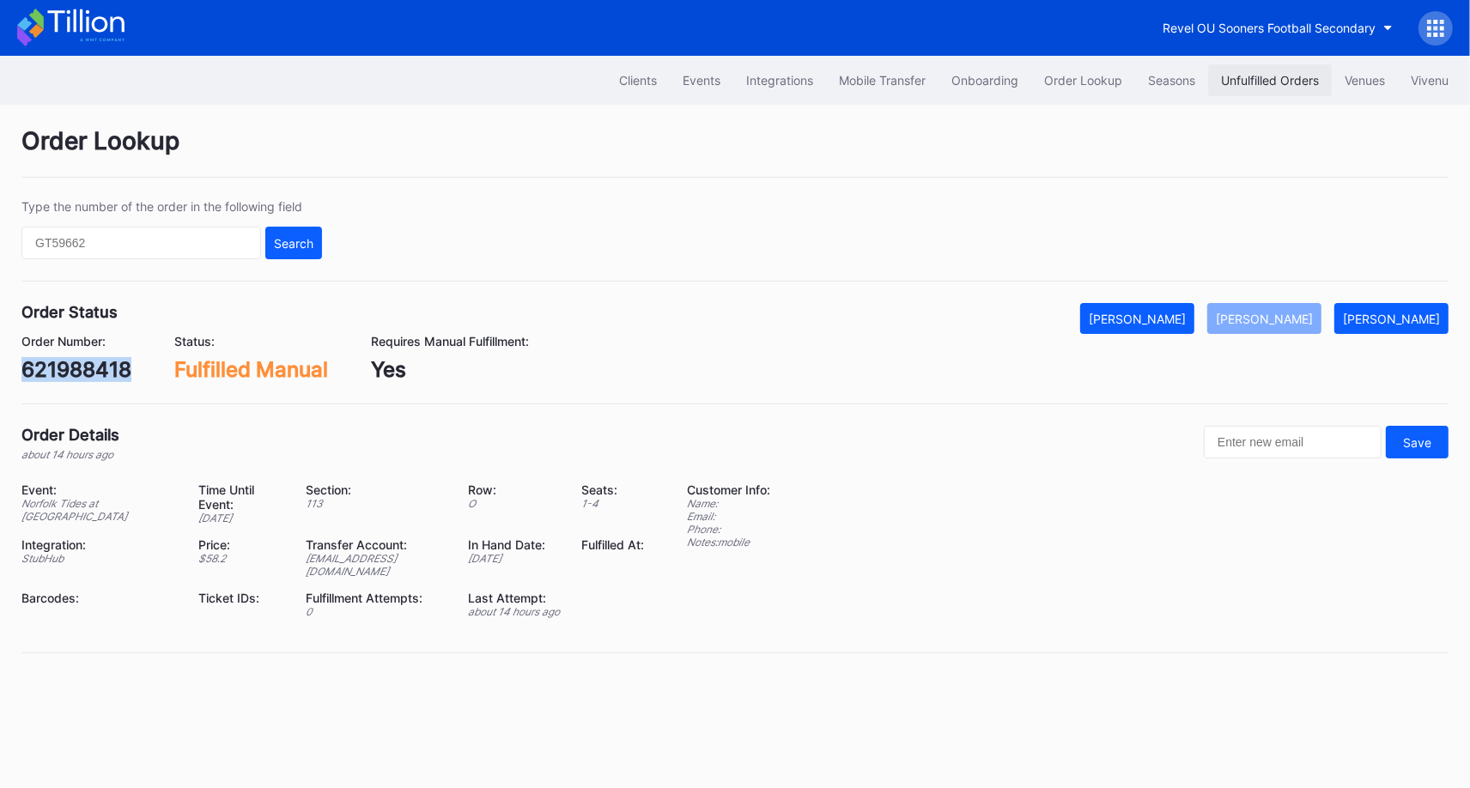
click at [1291, 76] on div "Unfulfilled Orders" at bounding box center [1270, 80] width 98 height 15
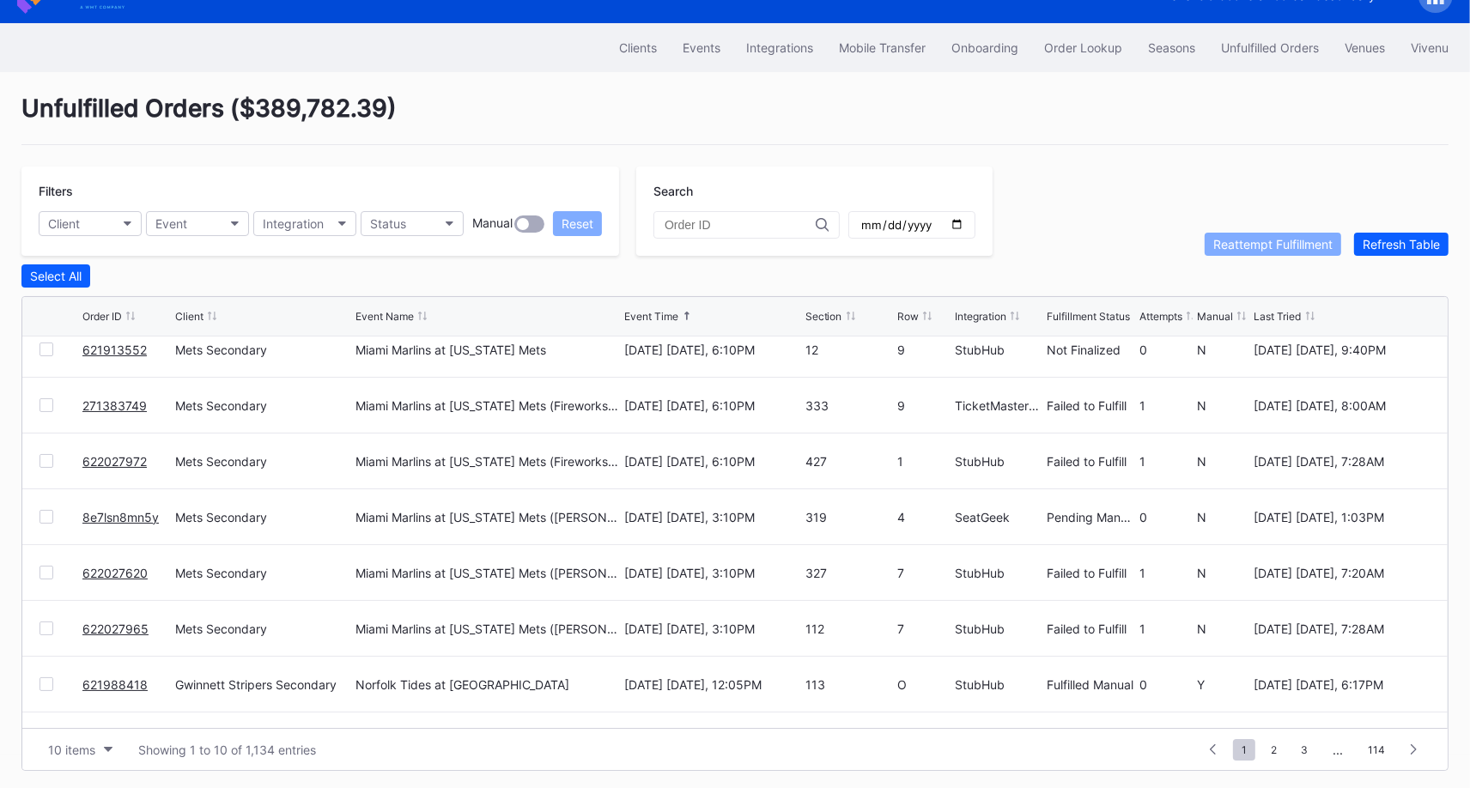
scroll to position [166, 0]
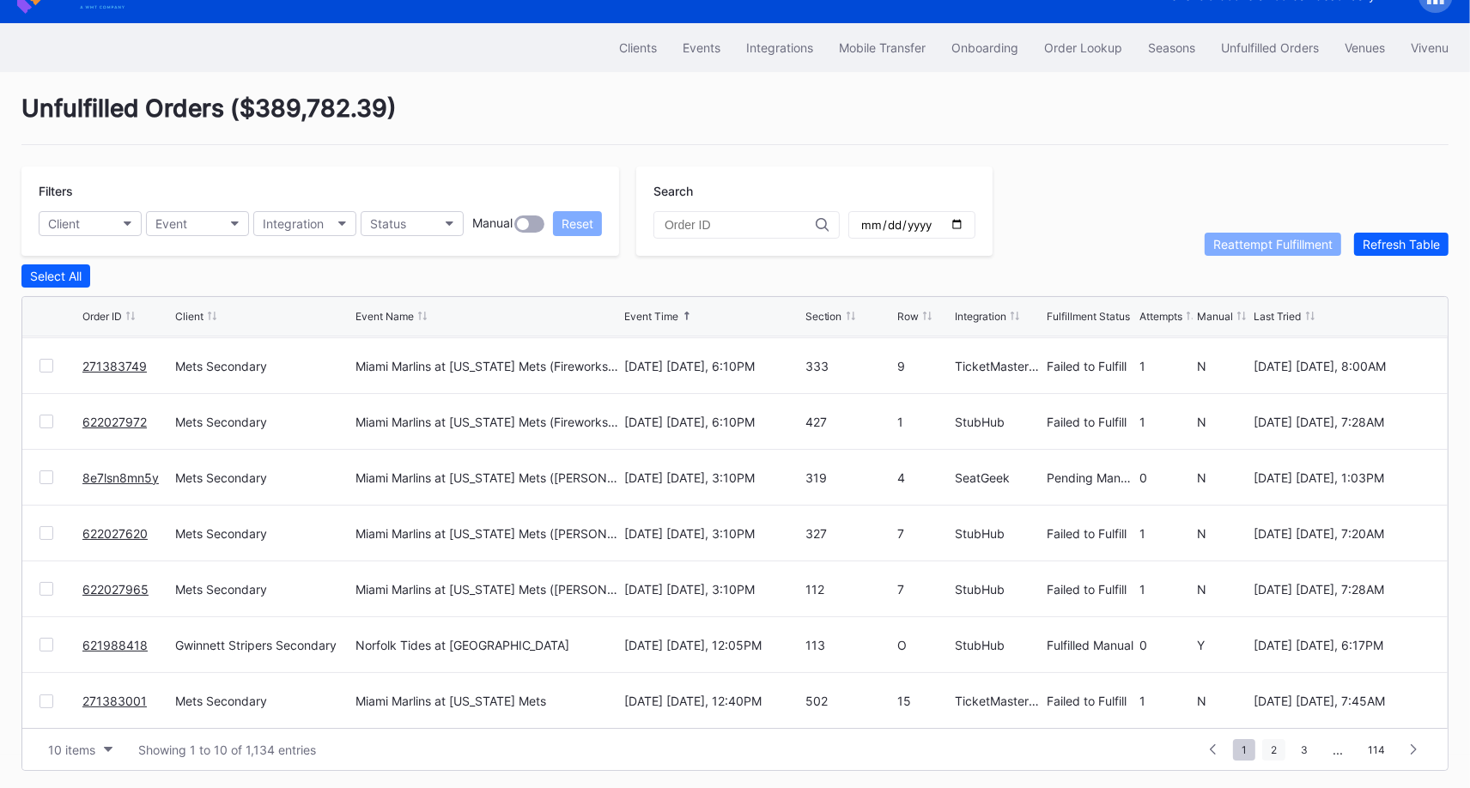
click at [1278, 750] on span "2" at bounding box center [1273, 749] width 23 height 21
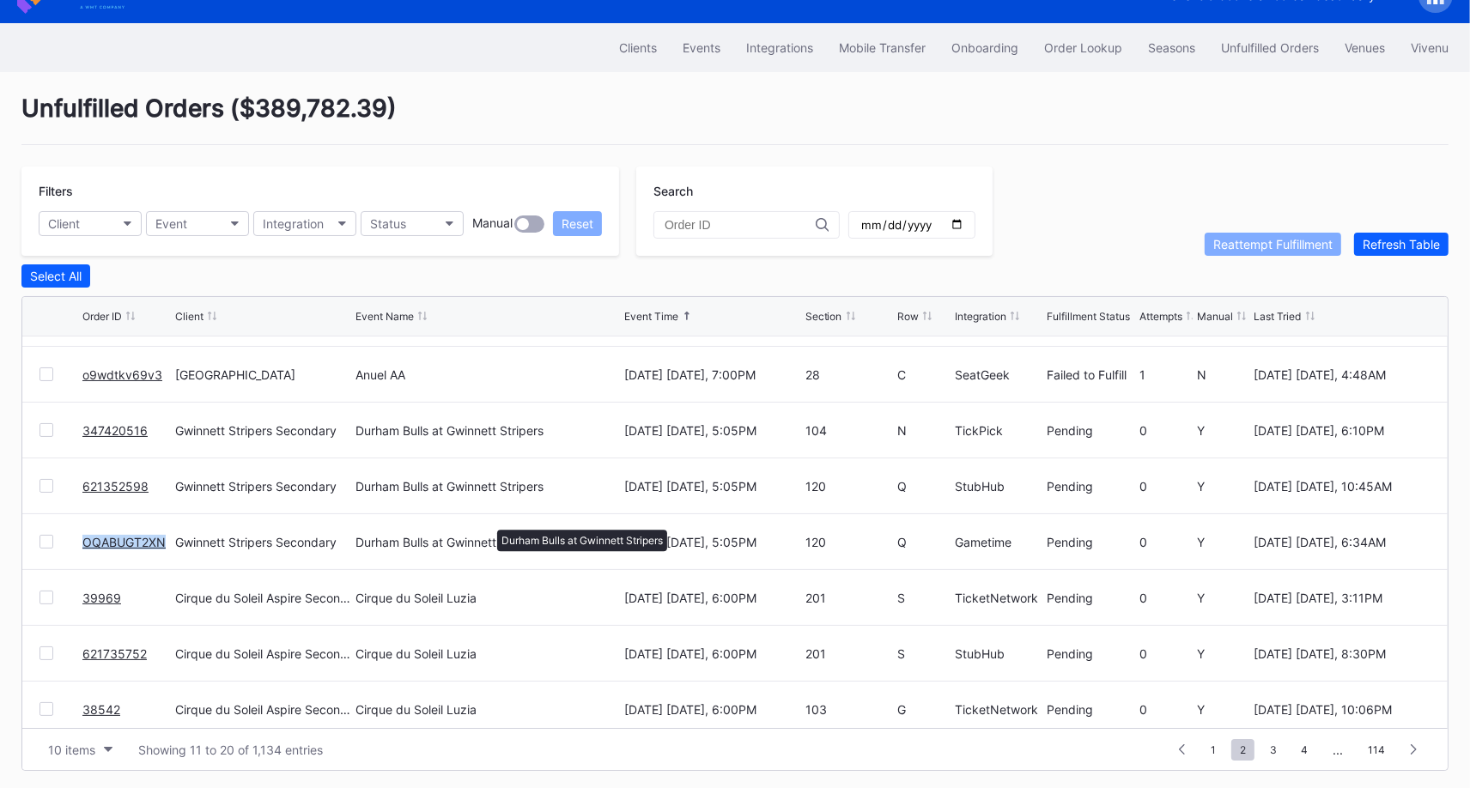
scroll to position [0, 0]
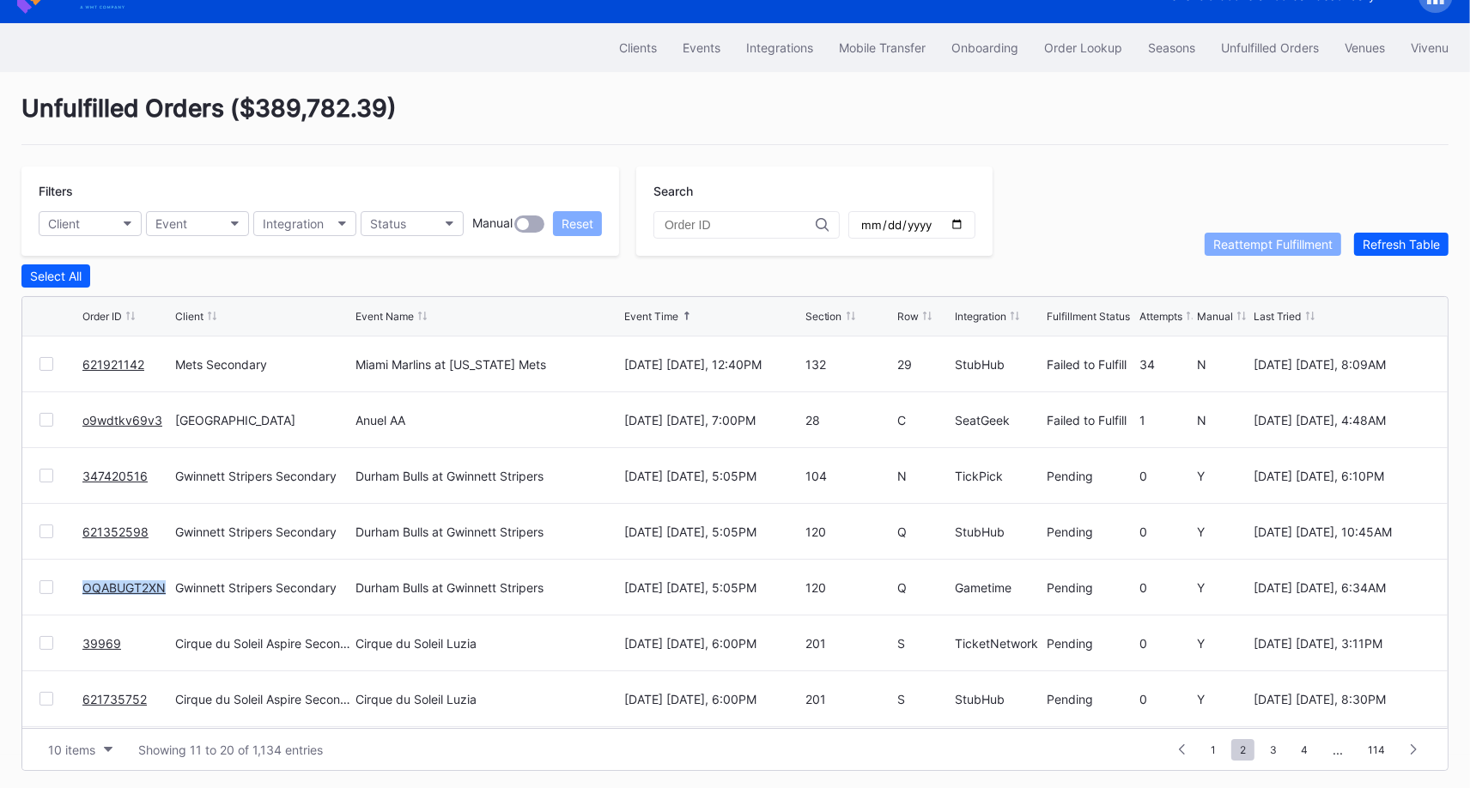
click at [122, 416] on link "o9wdtkv69v3" at bounding box center [122, 420] width 80 height 15
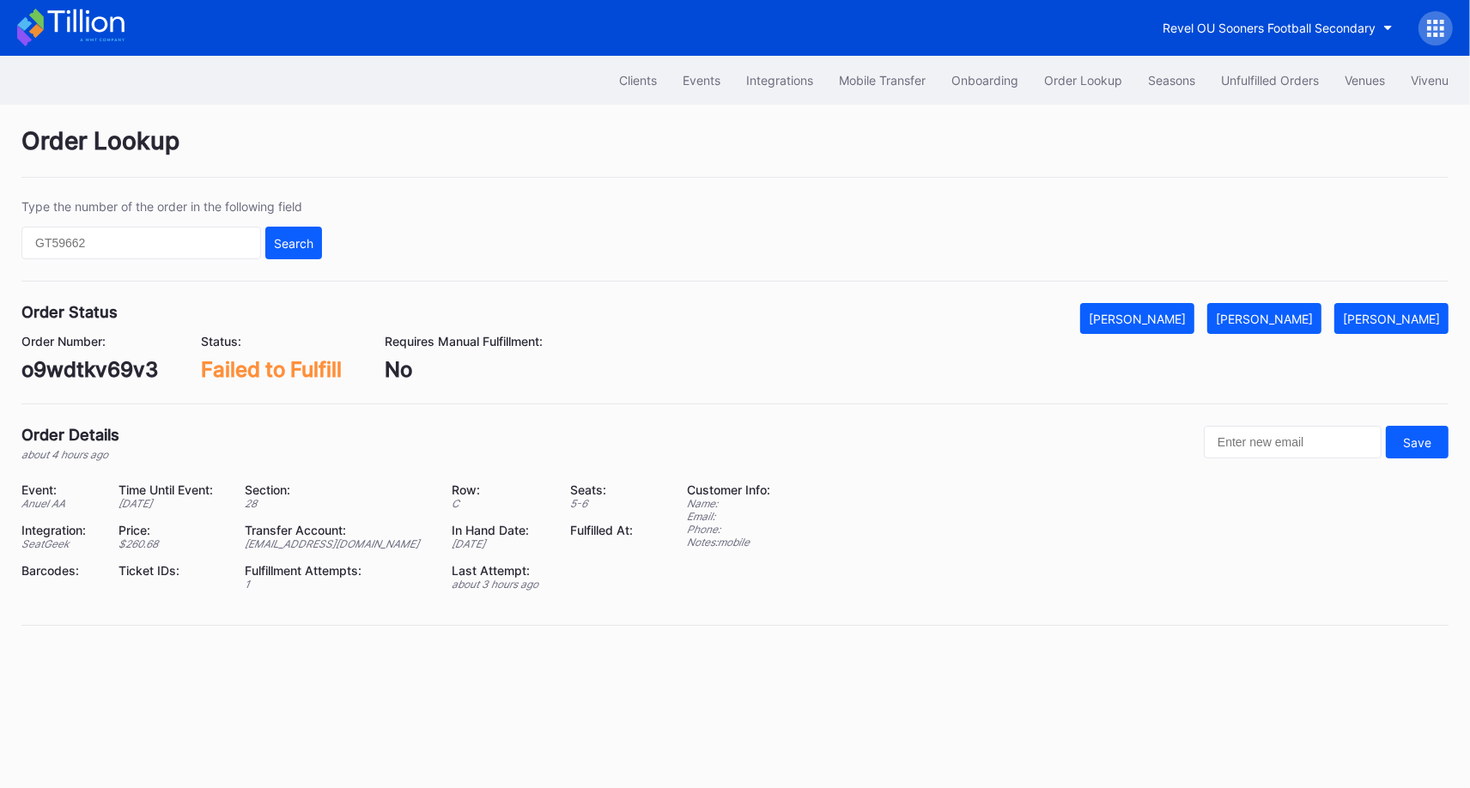
click at [126, 374] on div "o9wdtkv69v3" at bounding box center [89, 369] width 137 height 25
copy div "o9wdtkv69v3"
click at [1296, 308] on button "[PERSON_NAME]" at bounding box center [1264, 318] width 114 height 31
click at [1251, 61] on div "Clients Events Integrations Mobile Transfer Onboarding Order Lookup Seasons Unf…" at bounding box center [735, 80] width 1470 height 49
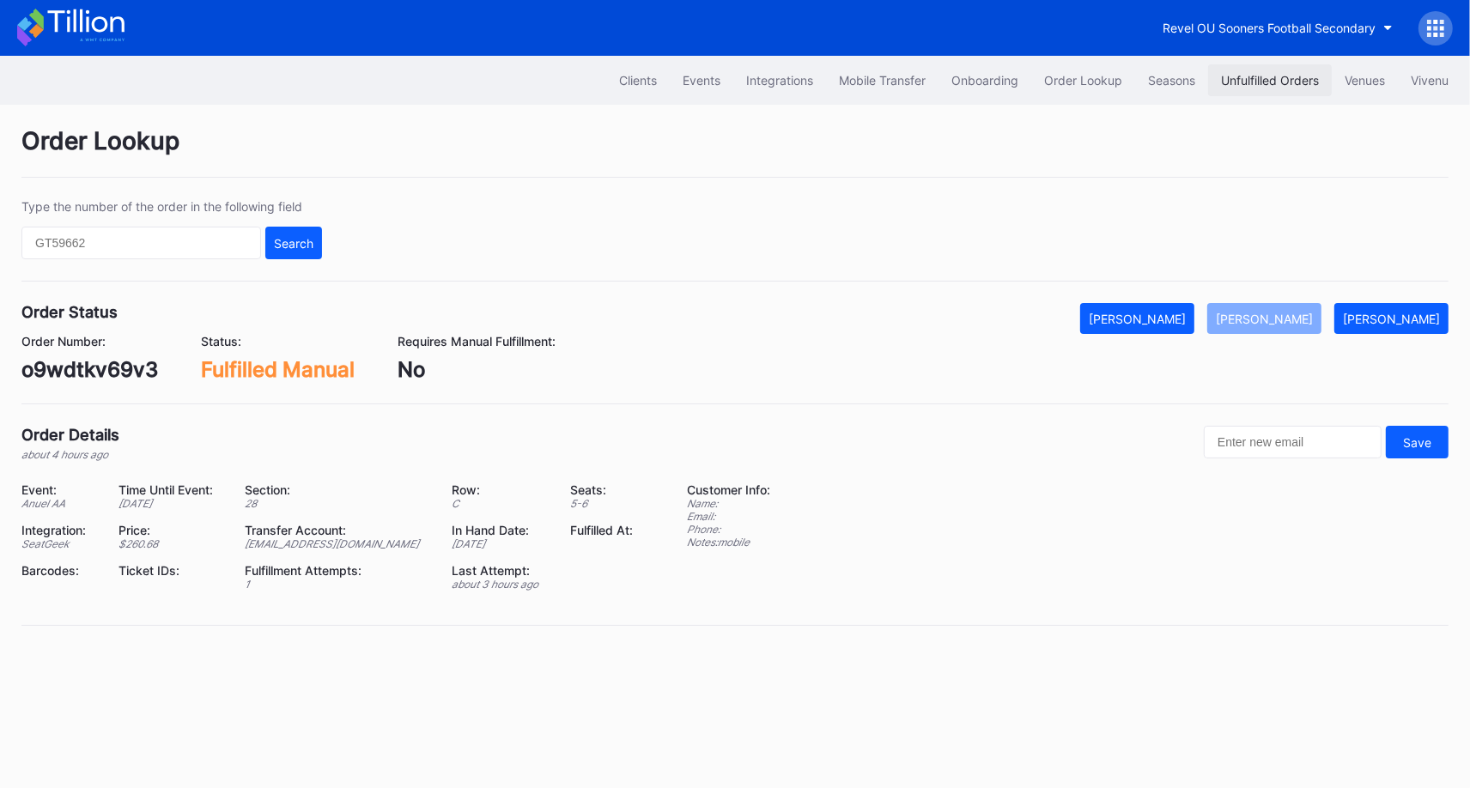
click at [1256, 85] on div "Unfulfilled Orders" at bounding box center [1270, 80] width 98 height 15
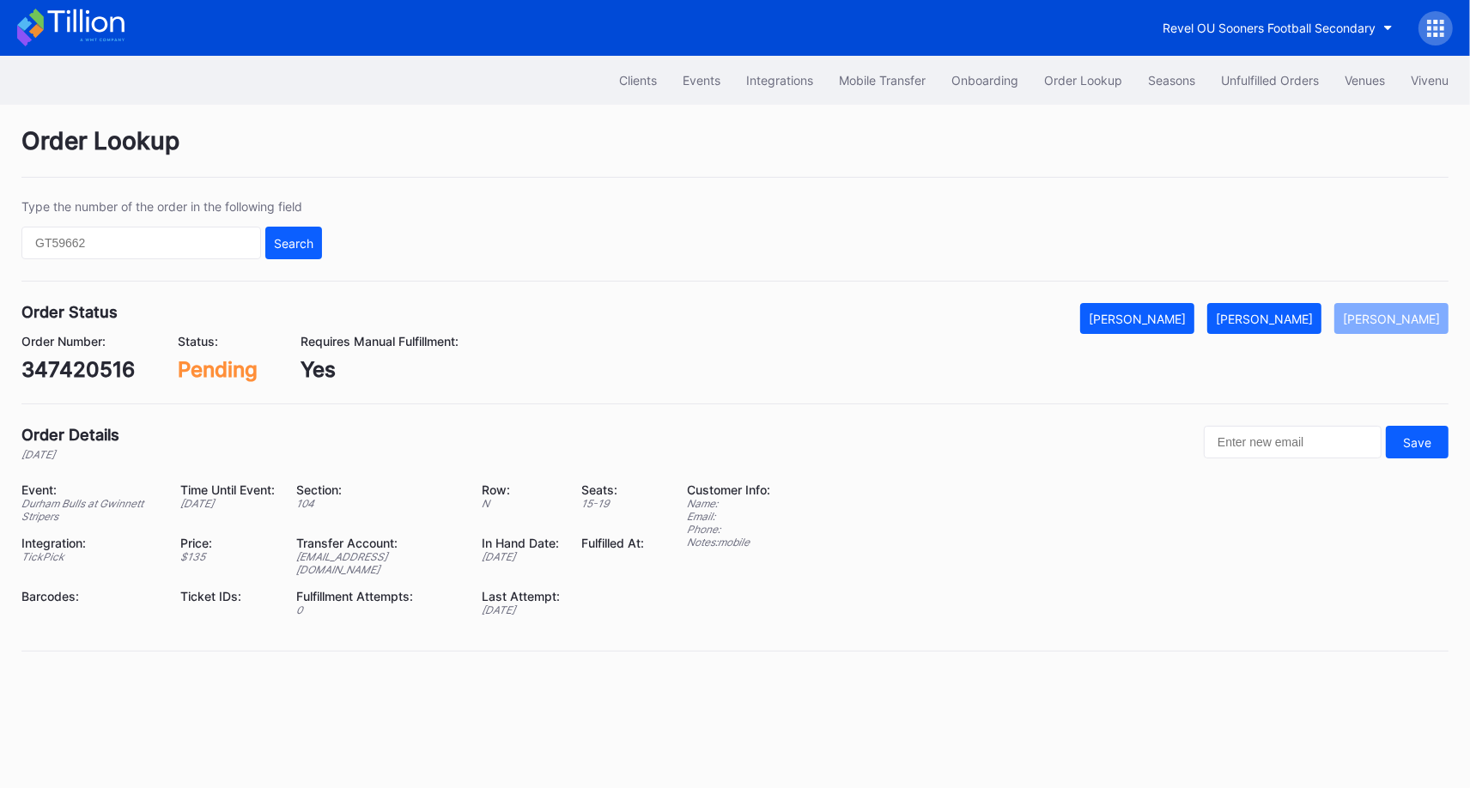
click at [108, 361] on div "347420516" at bounding box center [77, 369] width 113 height 25
copy div "347420516"
click at [1308, 312] on div "[PERSON_NAME]" at bounding box center [1264, 319] width 97 height 15
click at [113, 369] on div "621352598" at bounding box center [77, 369] width 112 height 25
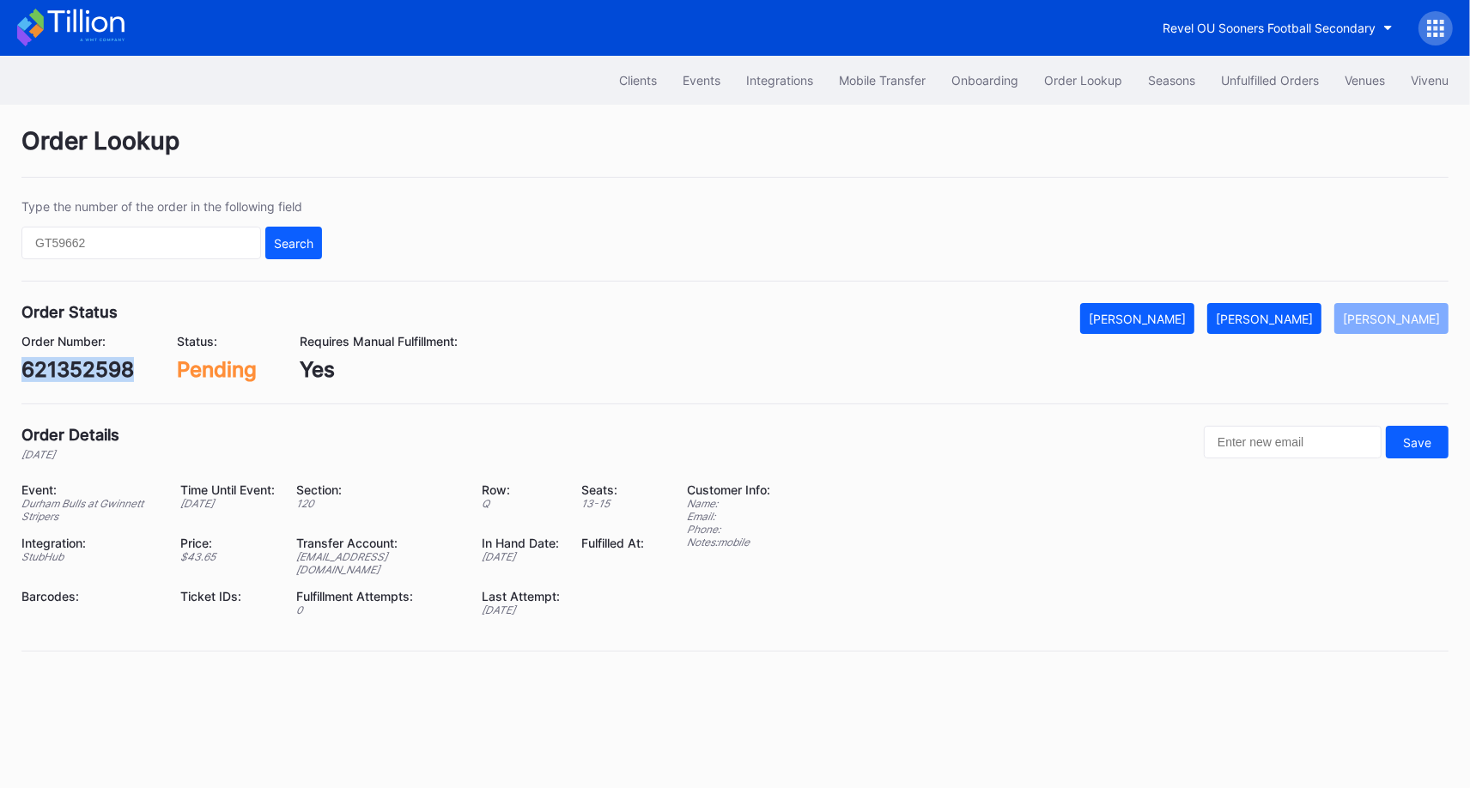
click at [113, 369] on div "621352598" at bounding box center [77, 369] width 112 height 25
copy div "621352598"
click at [1293, 315] on div "[PERSON_NAME]" at bounding box center [1264, 319] width 97 height 15
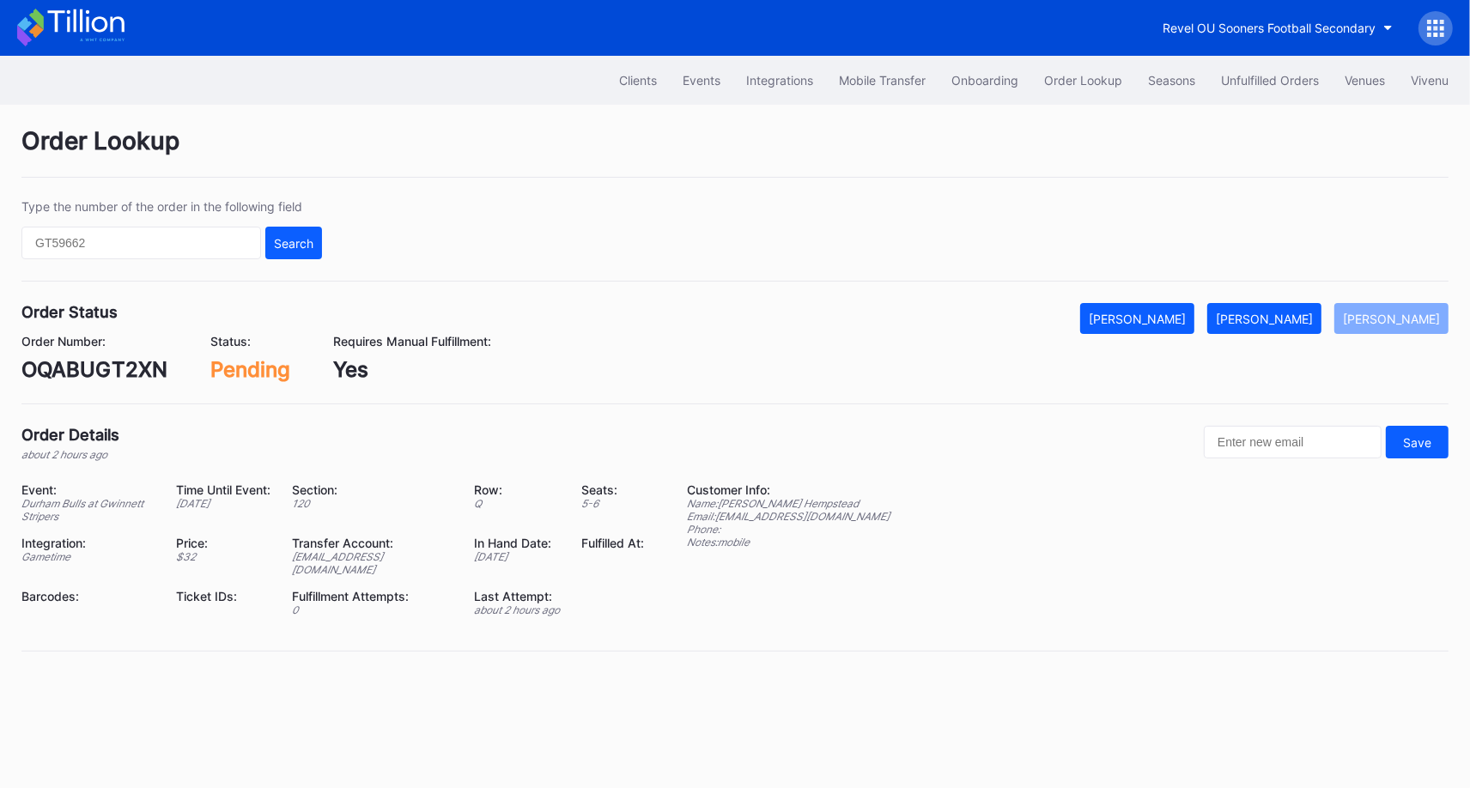
click at [142, 362] on div "OQABUGT2XN" at bounding box center [94, 369] width 146 height 25
copy div "OQABUGT2XN"
click at [1299, 319] on div "Mark Fulfilled" at bounding box center [1264, 319] width 97 height 15
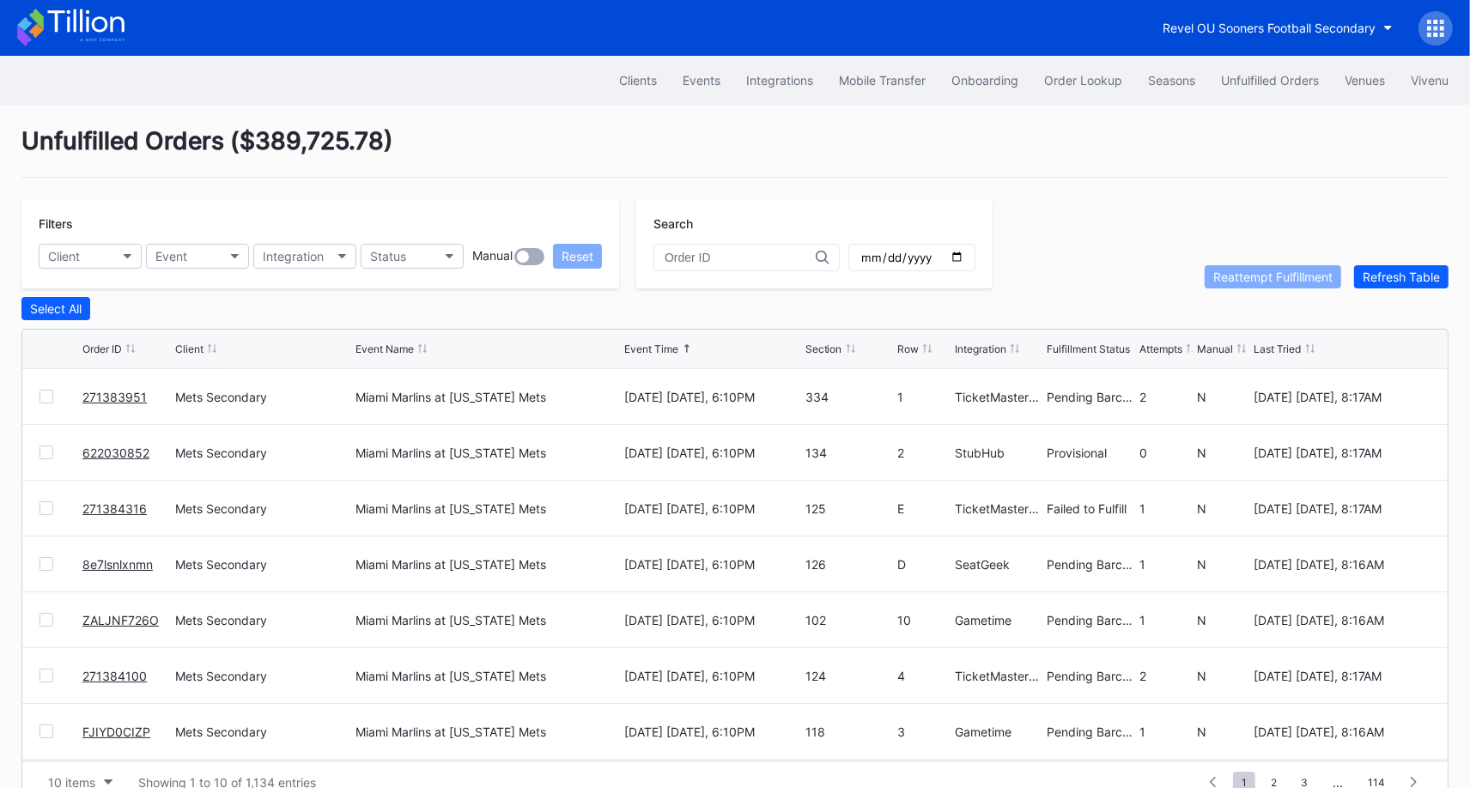
scroll to position [33, 0]
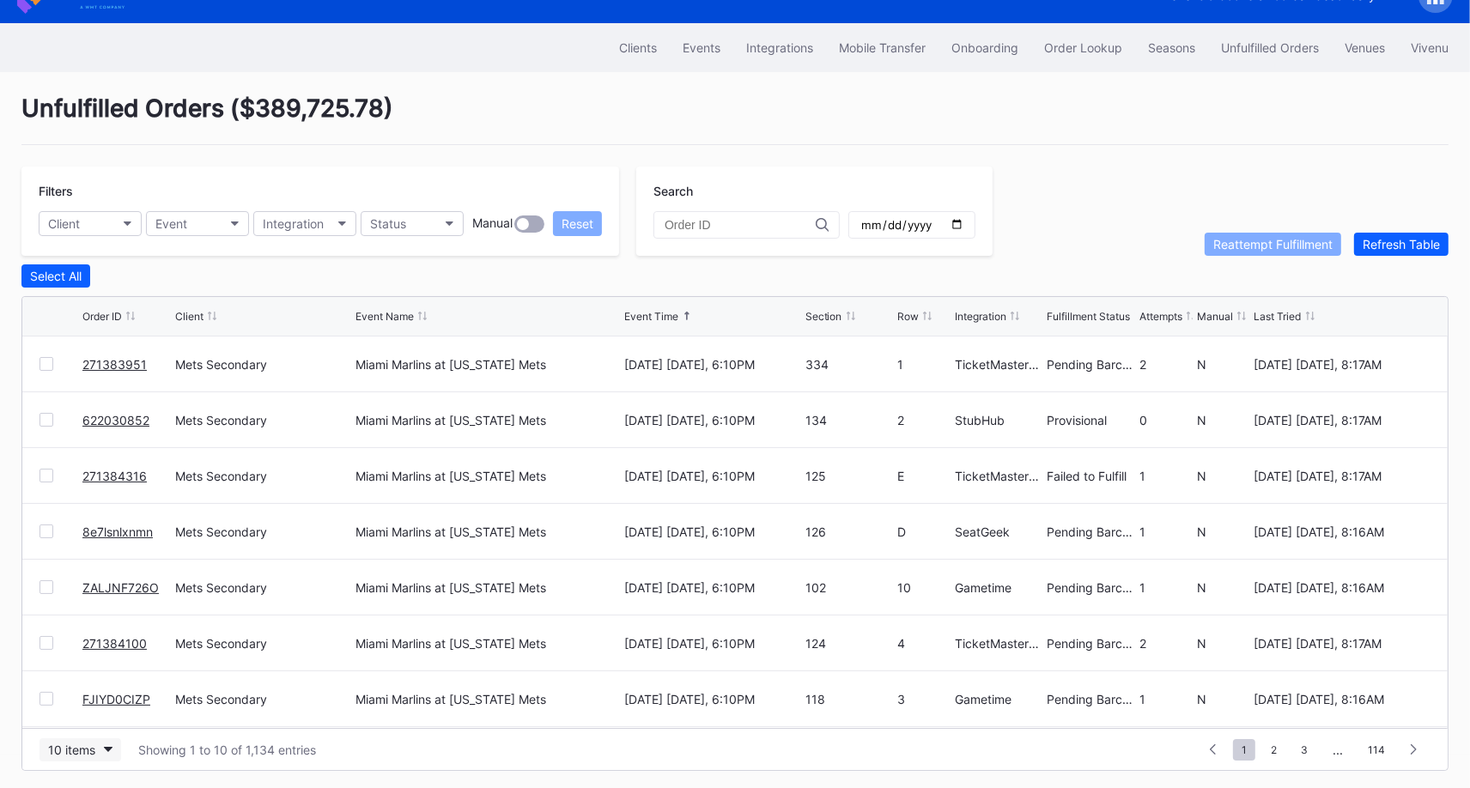
click at [92, 743] on div "10 items" at bounding box center [71, 750] width 47 height 15
click at [76, 646] on div "50 items" at bounding box center [76, 639] width 49 height 15
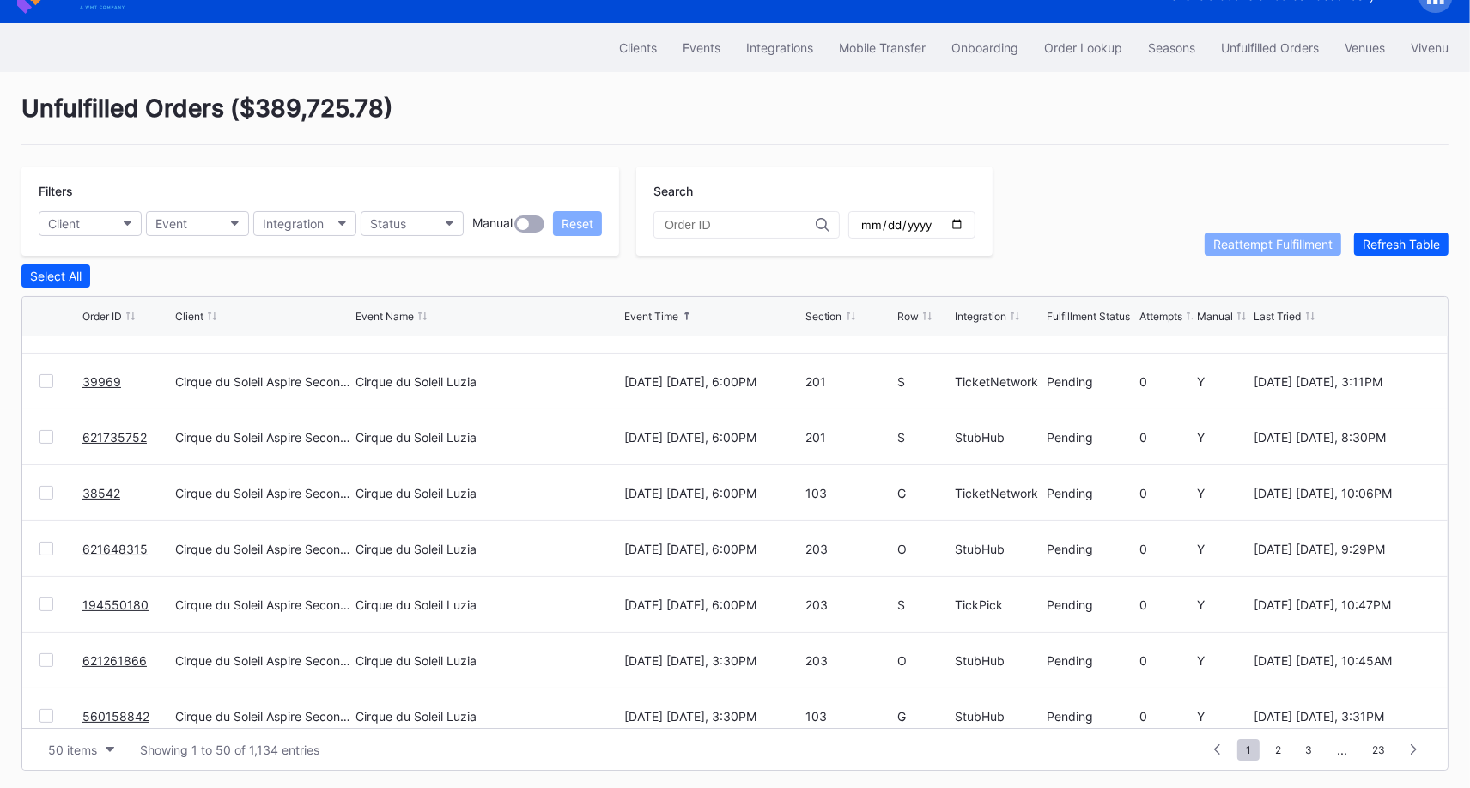
scroll to position [877, 0]
click at [732, 226] on input "text" at bounding box center [740, 225] width 151 height 14
paste input "621921142"
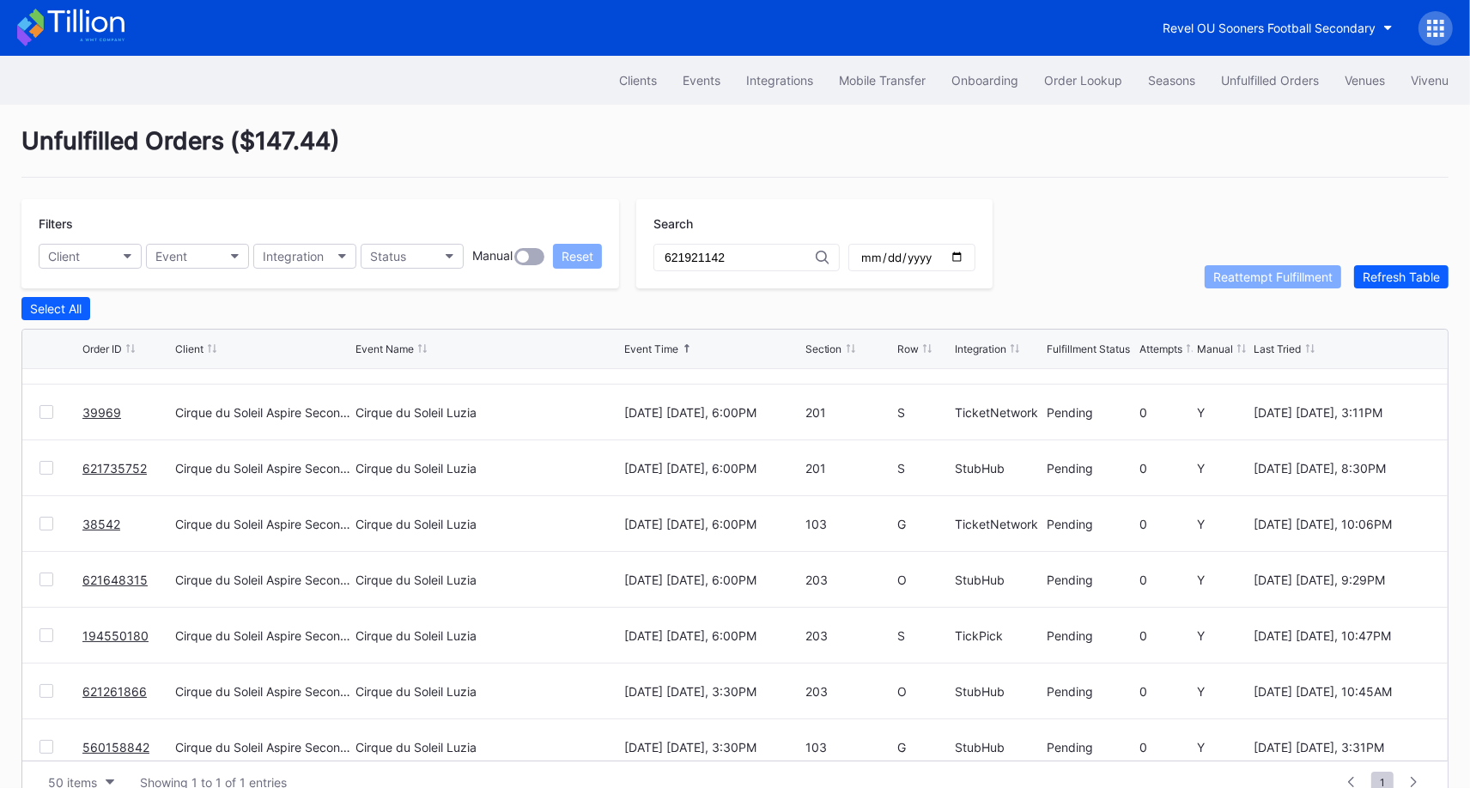
scroll to position [0, 0]
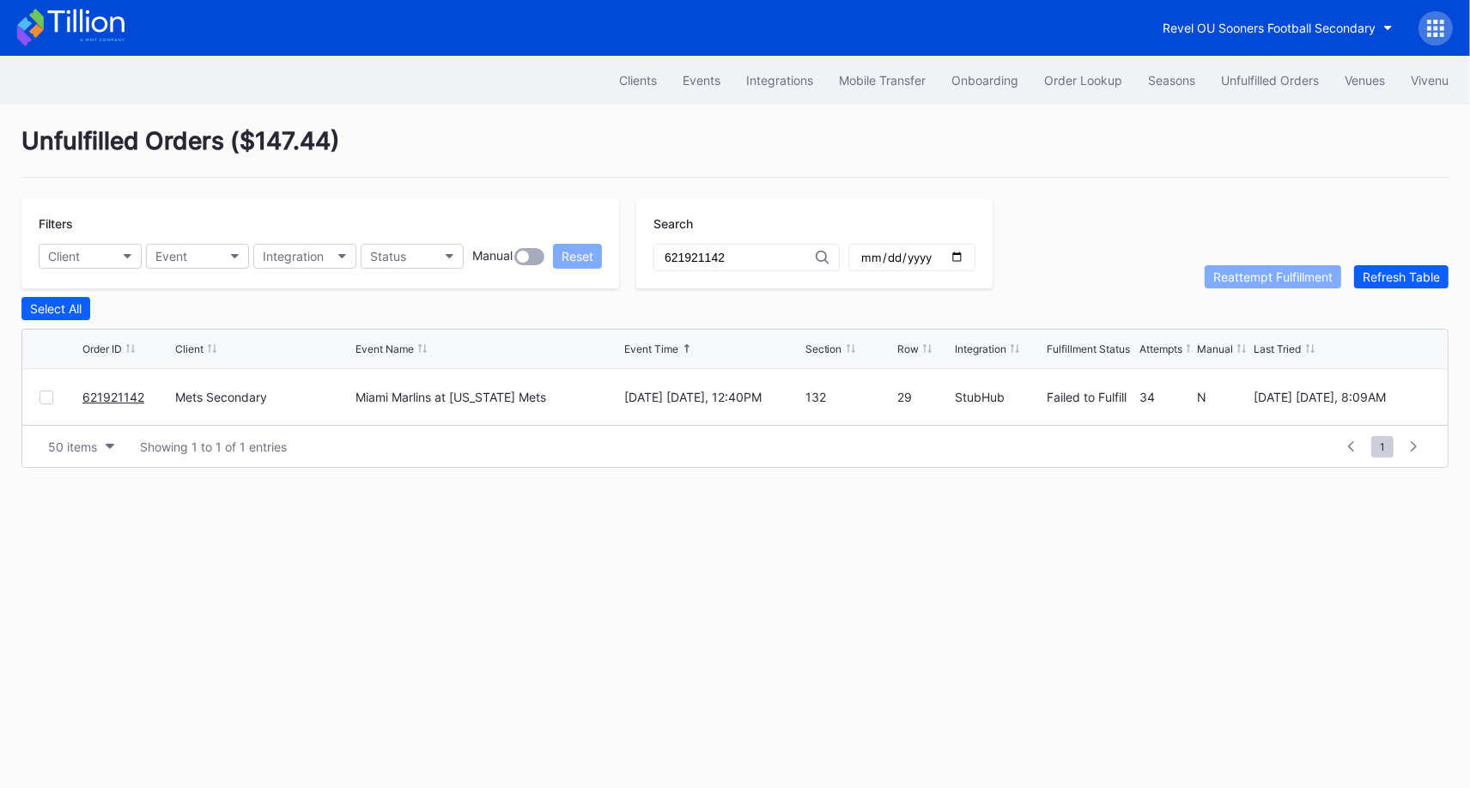
type input "621921142"
click at [46, 396] on div at bounding box center [46, 398] width 14 height 14
click at [1270, 275] on div "Reattempt Fulfillment" at bounding box center [1272, 277] width 119 height 15
click at [1248, 76] on div "Unfulfilled Orders" at bounding box center [1270, 80] width 98 height 15
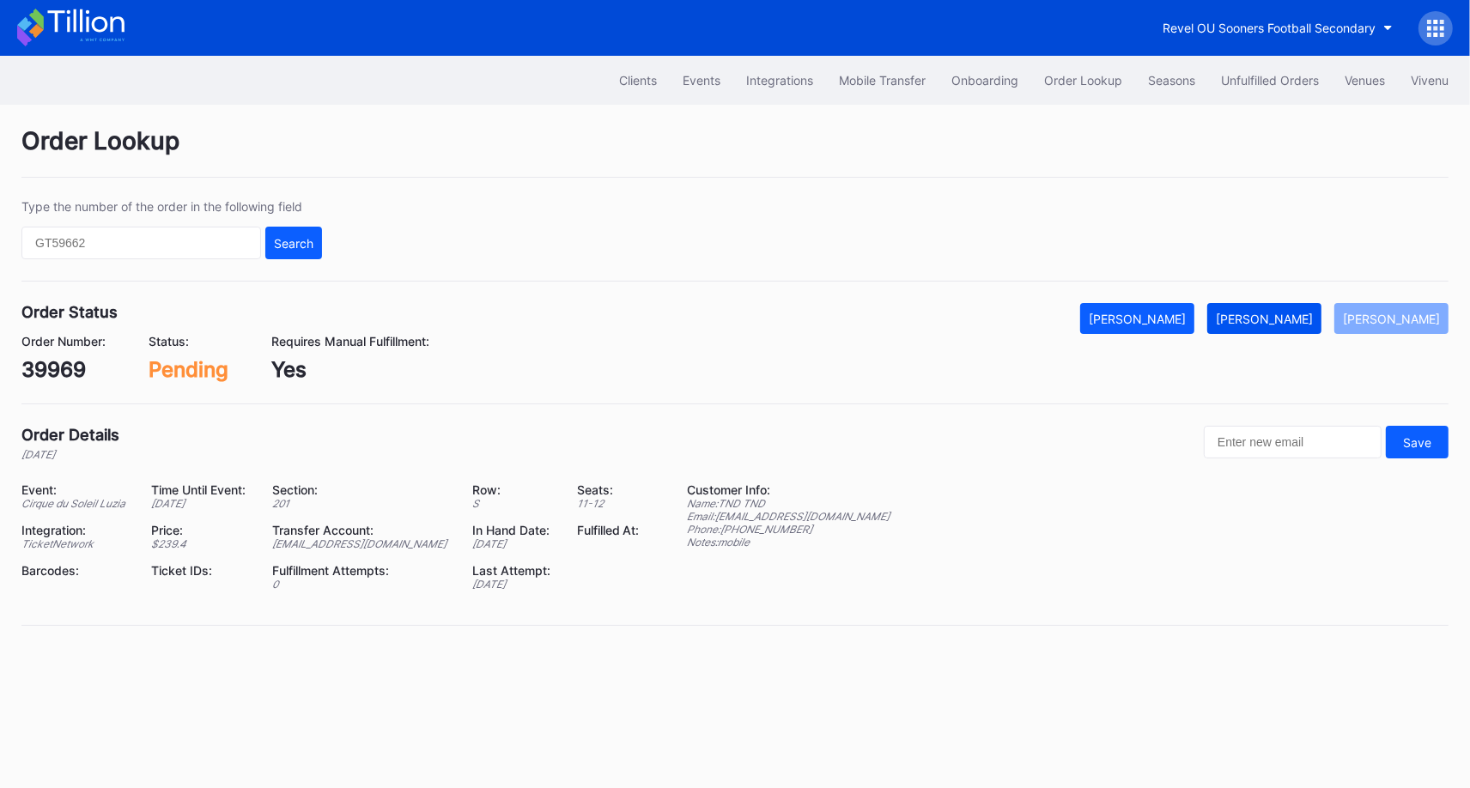
click at [1296, 318] on div "[PERSON_NAME]" at bounding box center [1264, 319] width 97 height 15
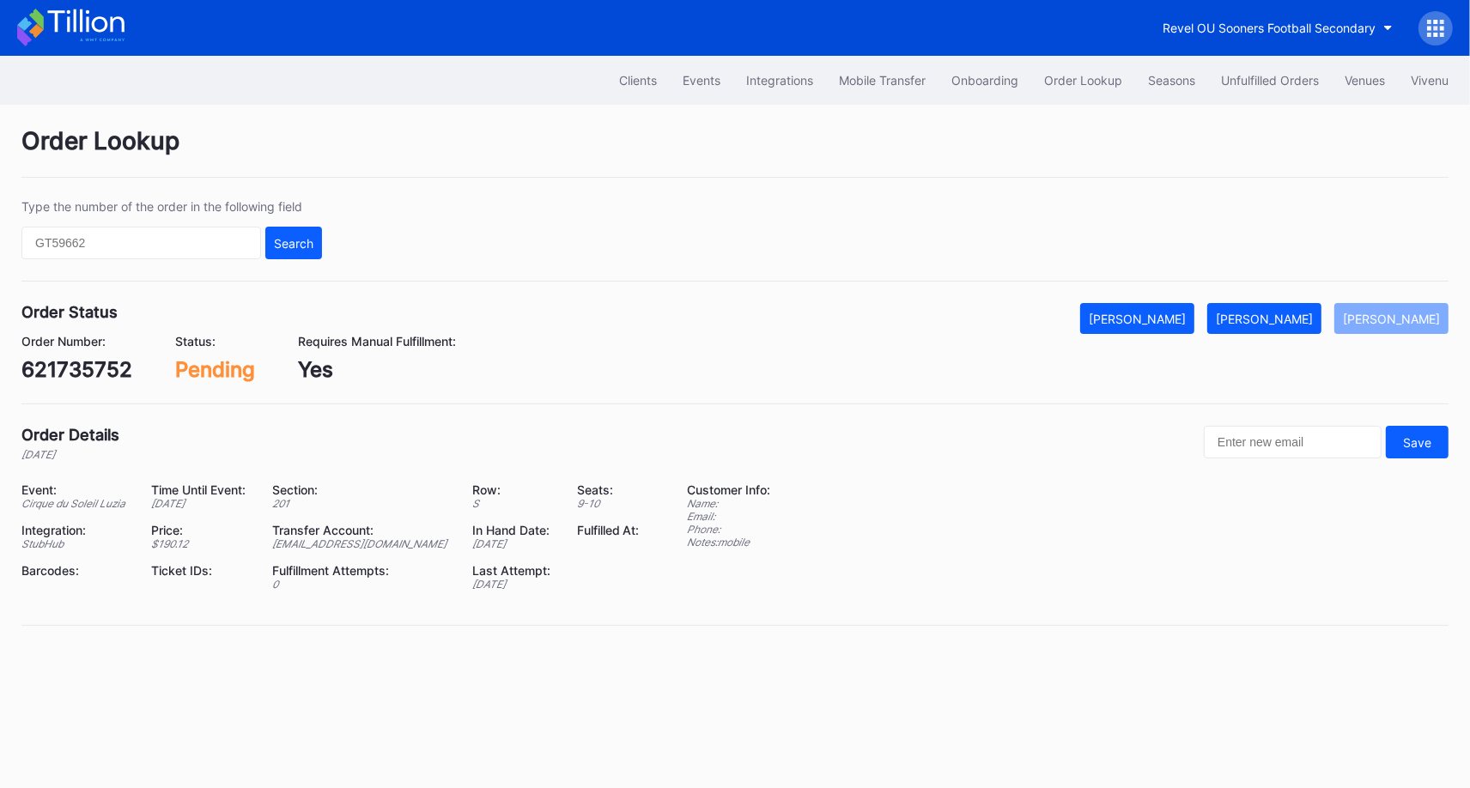
click at [104, 369] on div "621735752" at bounding box center [76, 369] width 111 height 25
copy div "621735752"
click at [1292, 304] on button "[PERSON_NAME]" at bounding box center [1264, 318] width 114 height 31
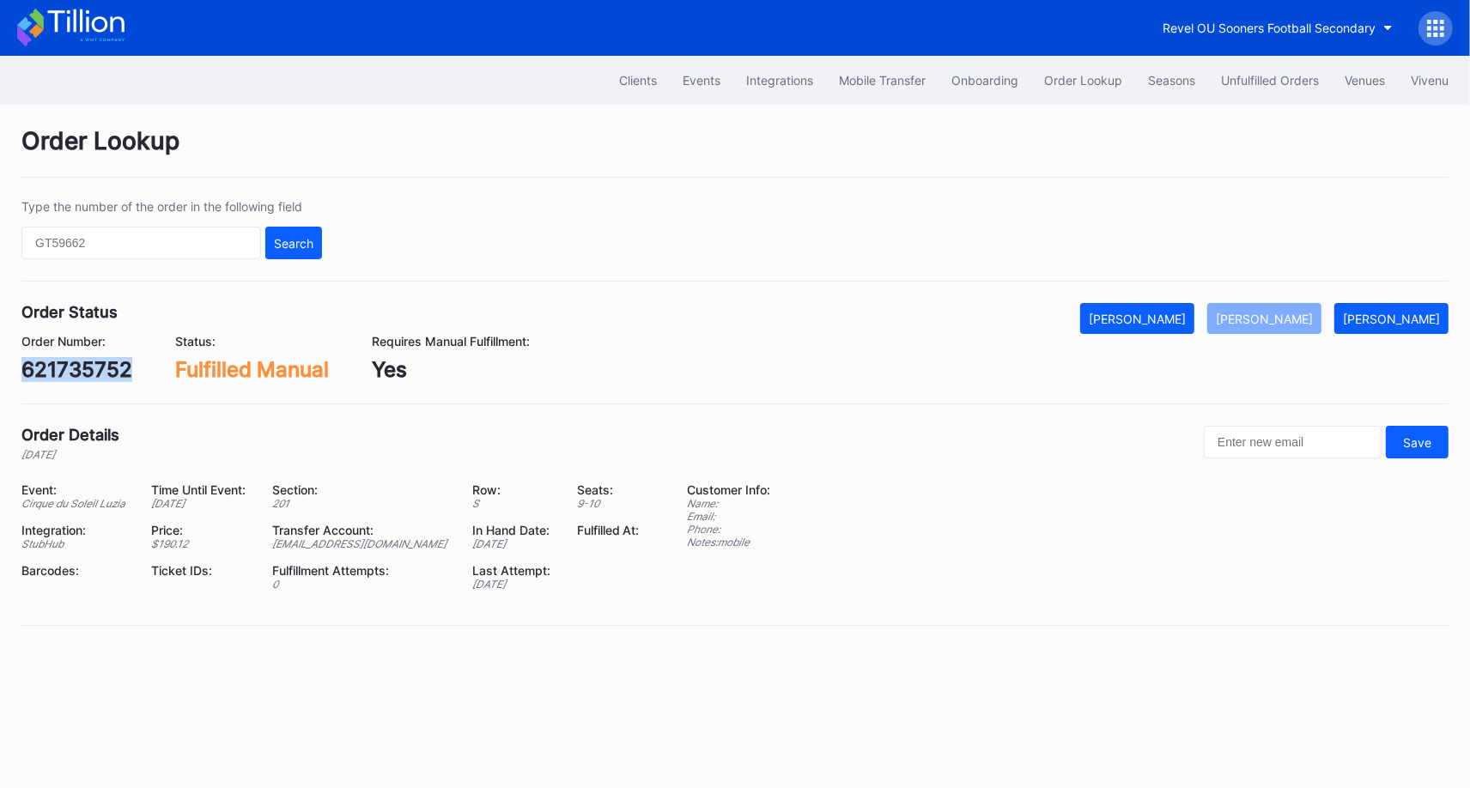
click at [98, 357] on div "621735752" at bounding box center [76, 369] width 111 height 25
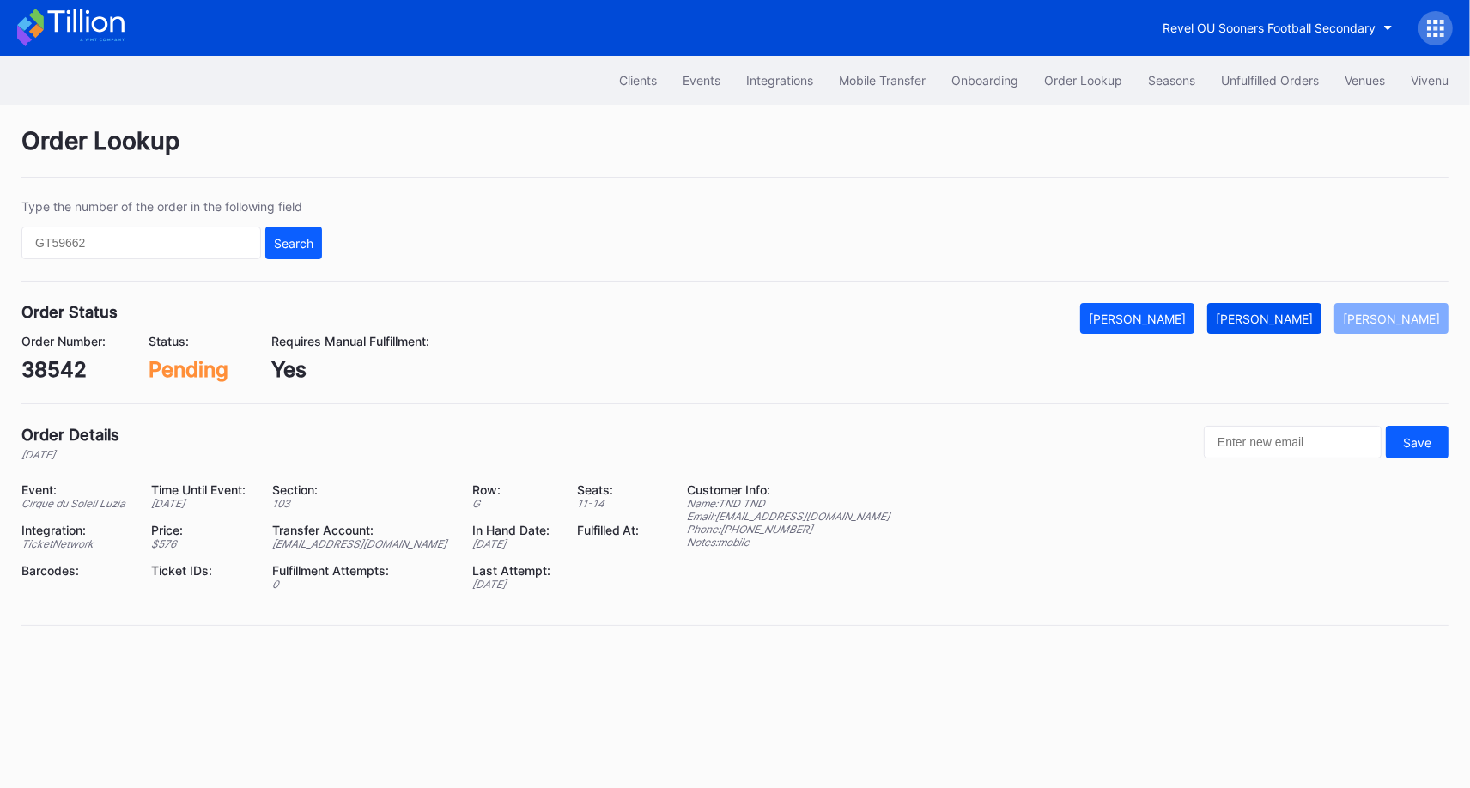
click at [1305, 312] on div "[PERSON_NAME]" at bounding box center [1264, 319] width 97 height 15
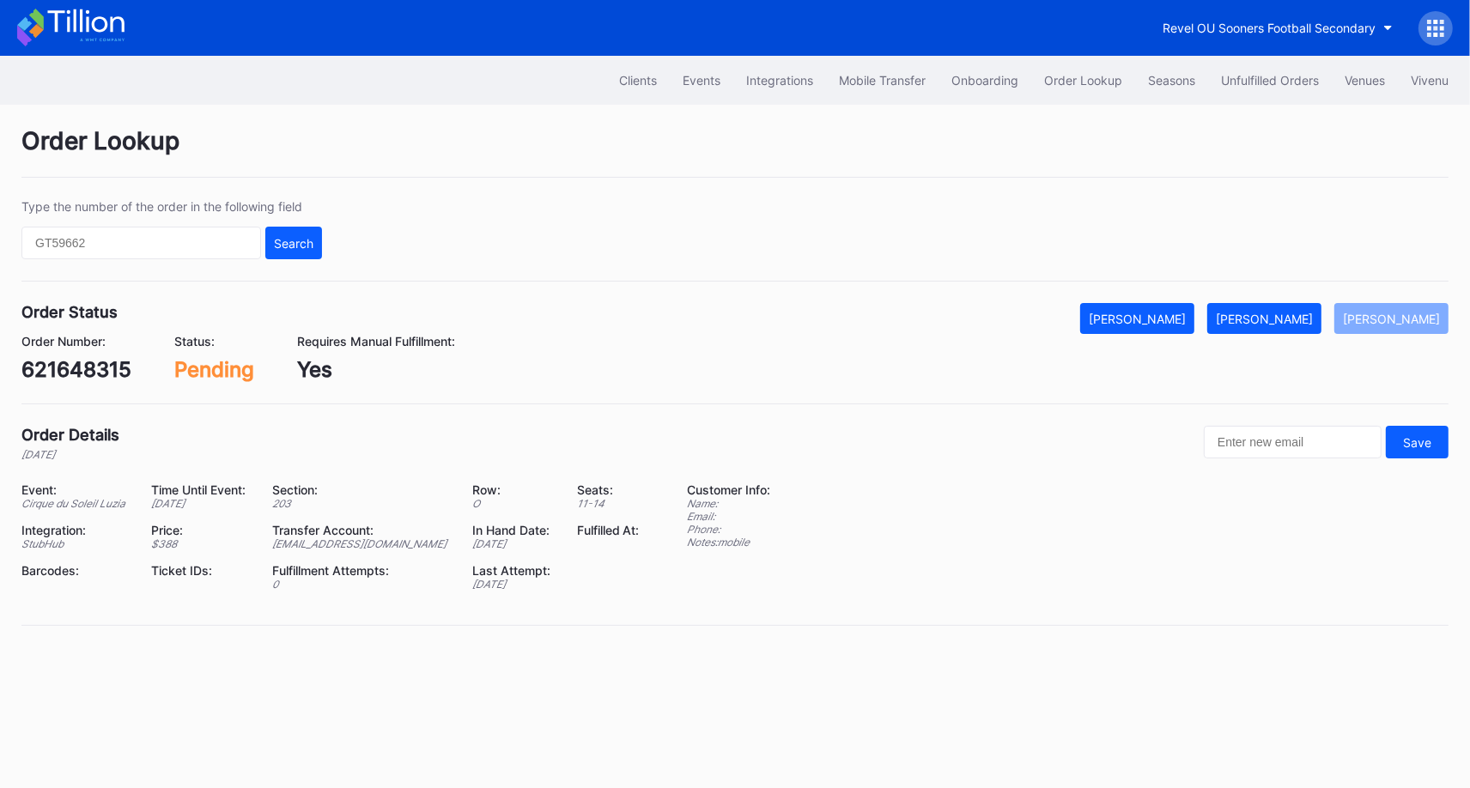
click at [104, 361] on div "621648315" at bounding box center [76, 369] width 110 height 25
copy div "621648315"
click at [1303, 314] on div "Mark Fulfilled" at bounding box center [1264, 319] width 97 height 15
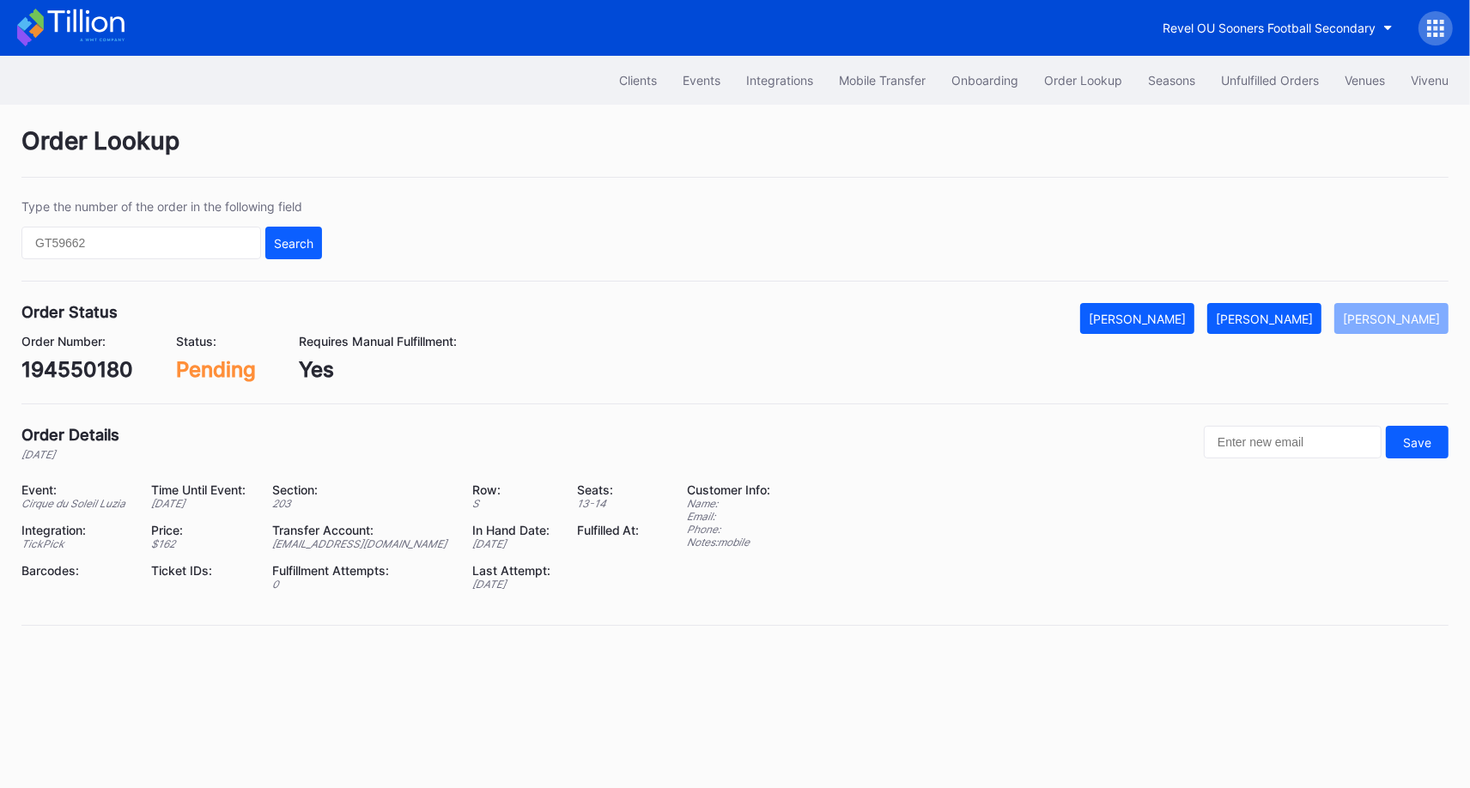
click at [96, 373] on div "194550180" at bounding box center [77, 369] width 112 height 25
copy div "194550180"
click at [1312, 313] on div "[PERSON_NAME]" at bounding box center [1264, 319] width 97 height 15
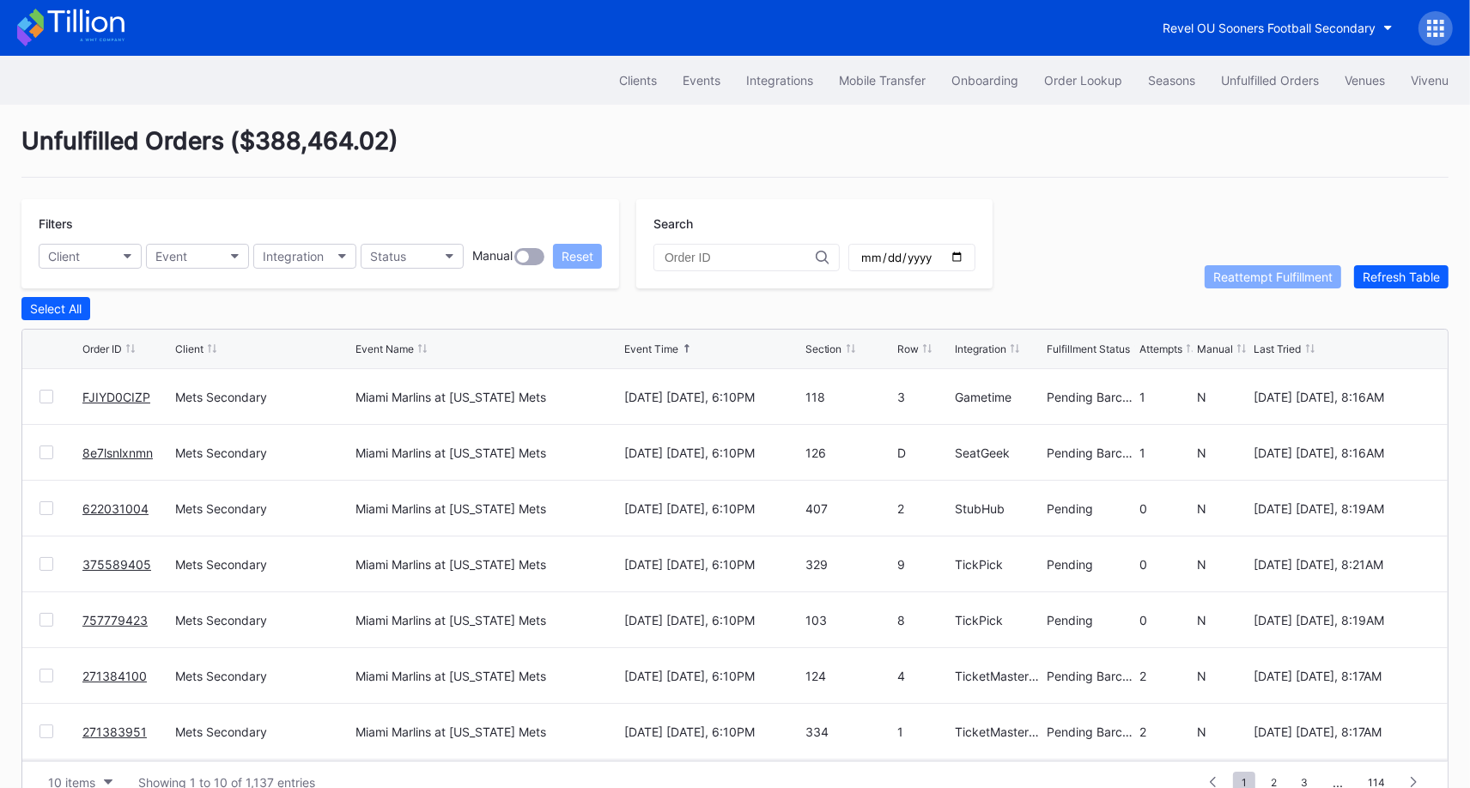
scroll to position [33, 0]
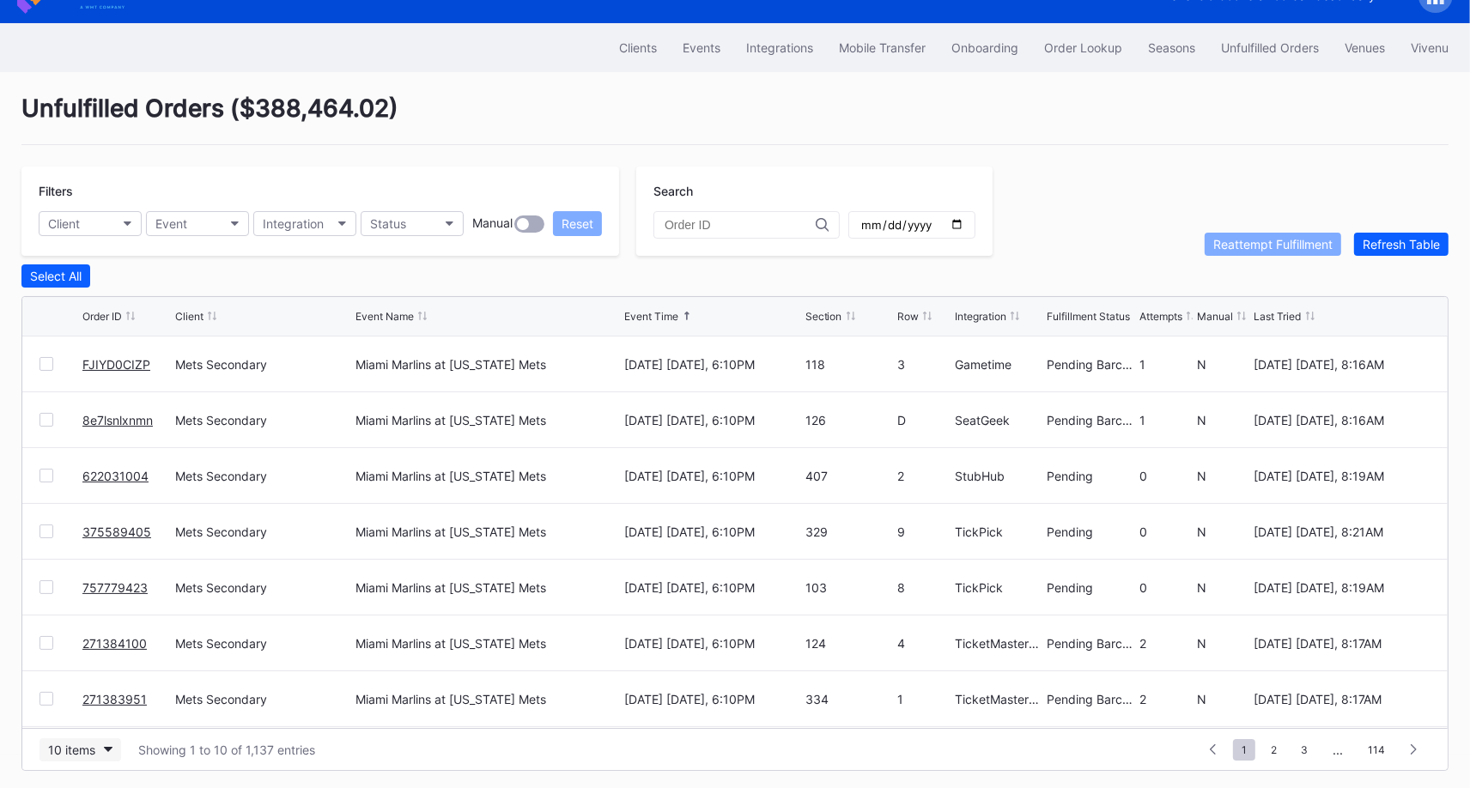
click at [80, 749] on div "10 items" at bounding box center [71, 750] width 47 height 15
click at [85, 634] on div "50 items" at bounding box center [76, 639] width 49 height 15
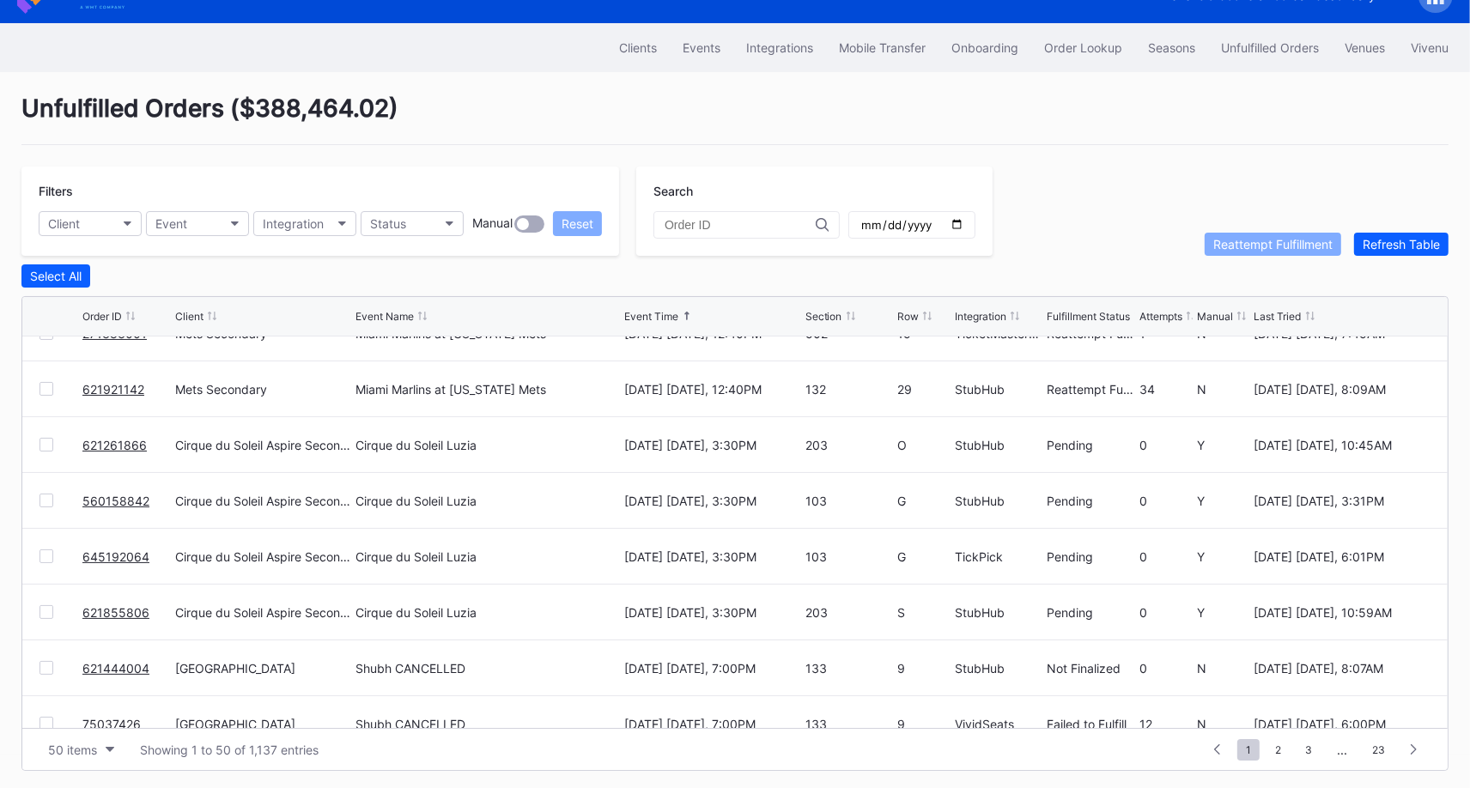
scroll to position [1145, 0]
